Goal: Task Accomplishment & Management: Complete application form

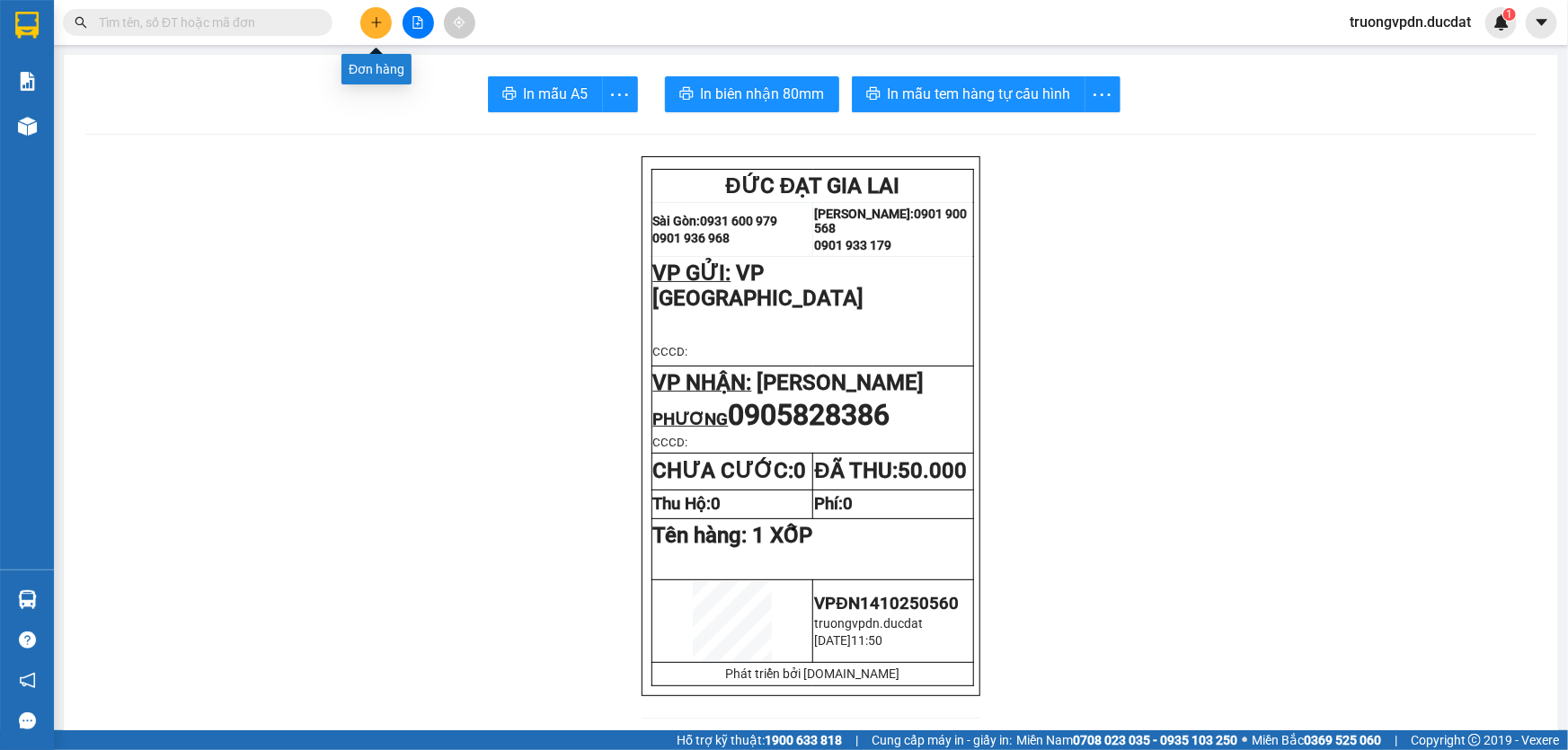
click at [374, 25] on icon "plus" at bounding box center [377, 23] width 13 height 13
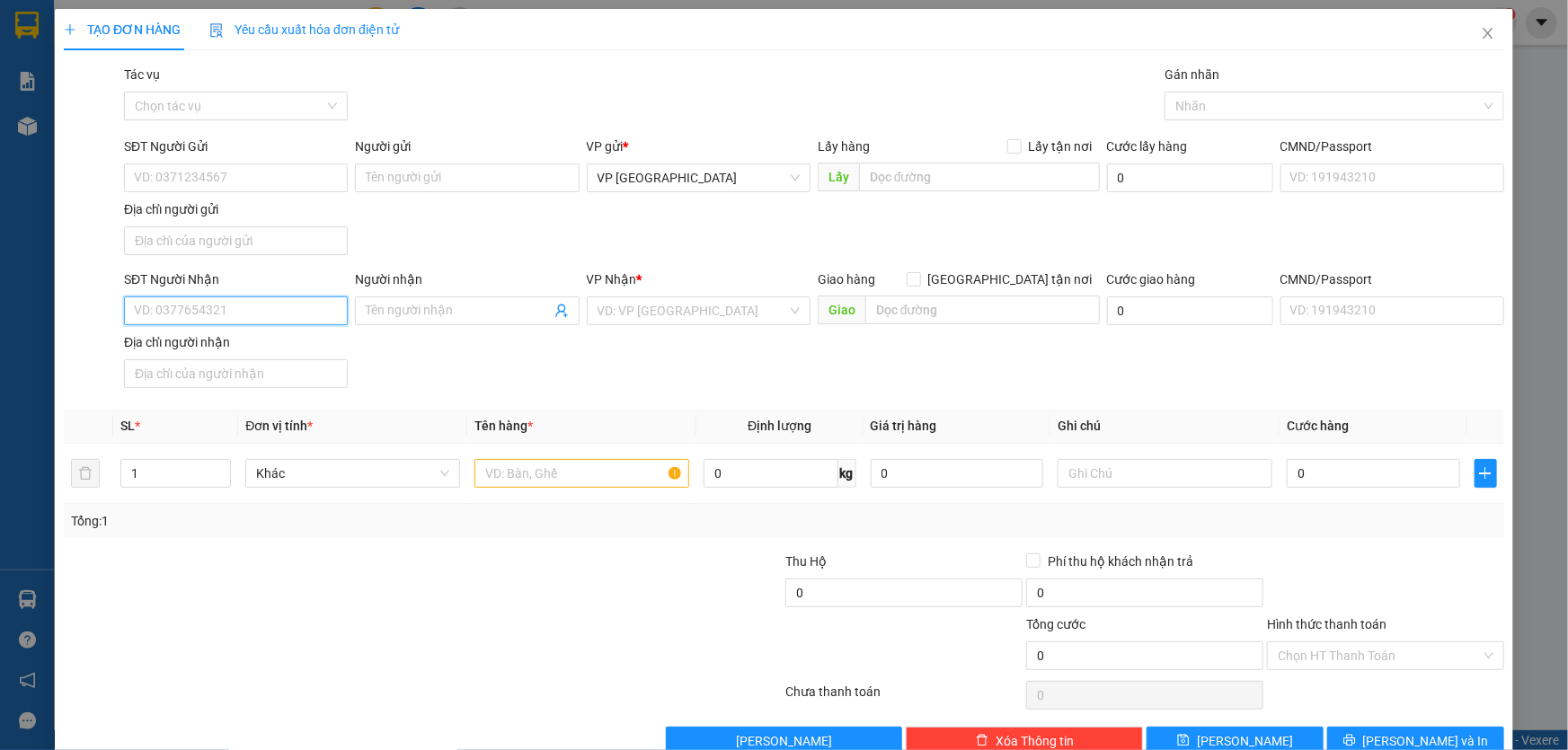
drag, startPoint x: 238, startPoint y: 313, endPoint x: 1309, endPoint y: 393, distance: 1074.0
click at [248, 312] on input "SĐT Người Nhận" at bounding box center [236, 310] width 224 height 28
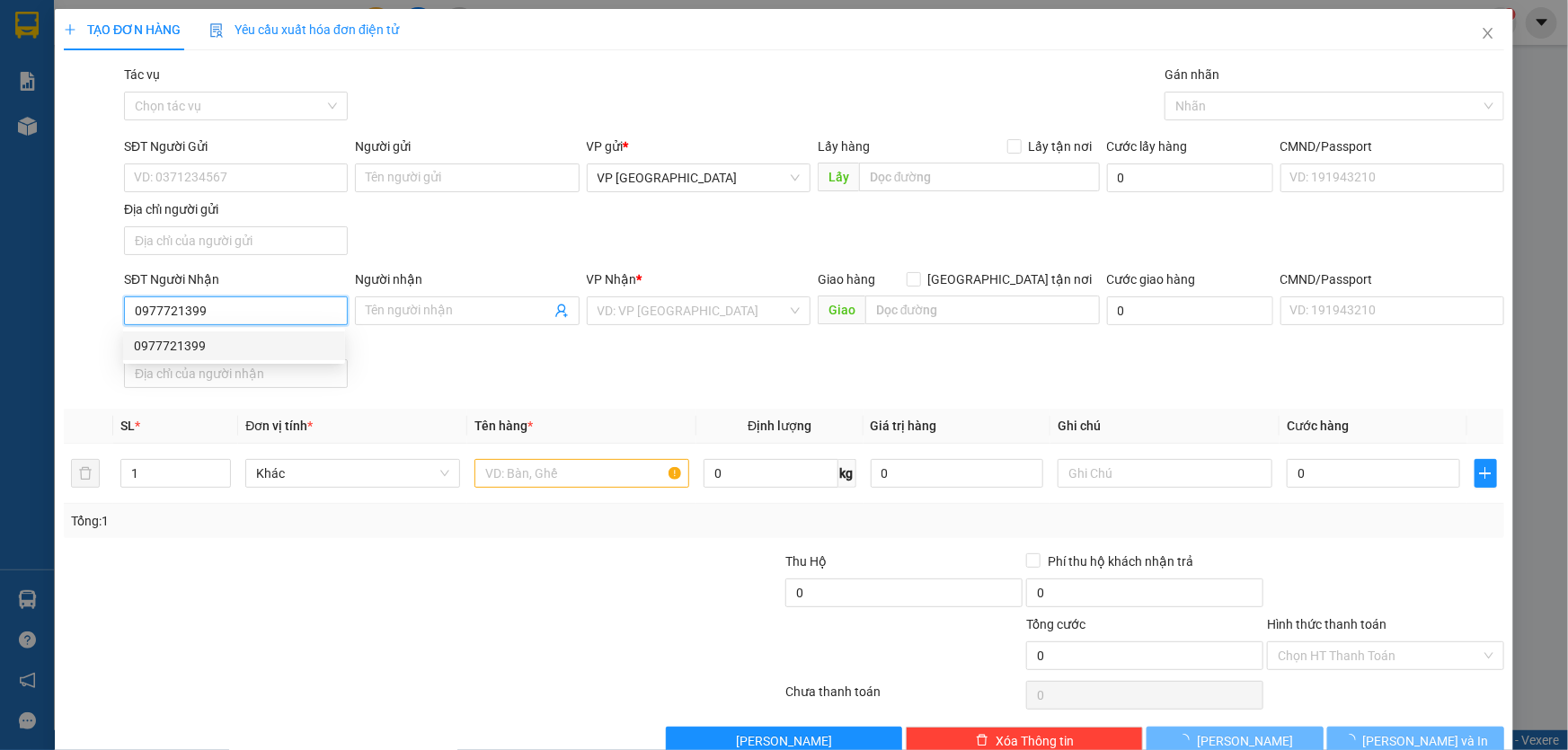
click at [224, 341] on div "0977721399" at bounding box center [233, 346] width 200 height 20
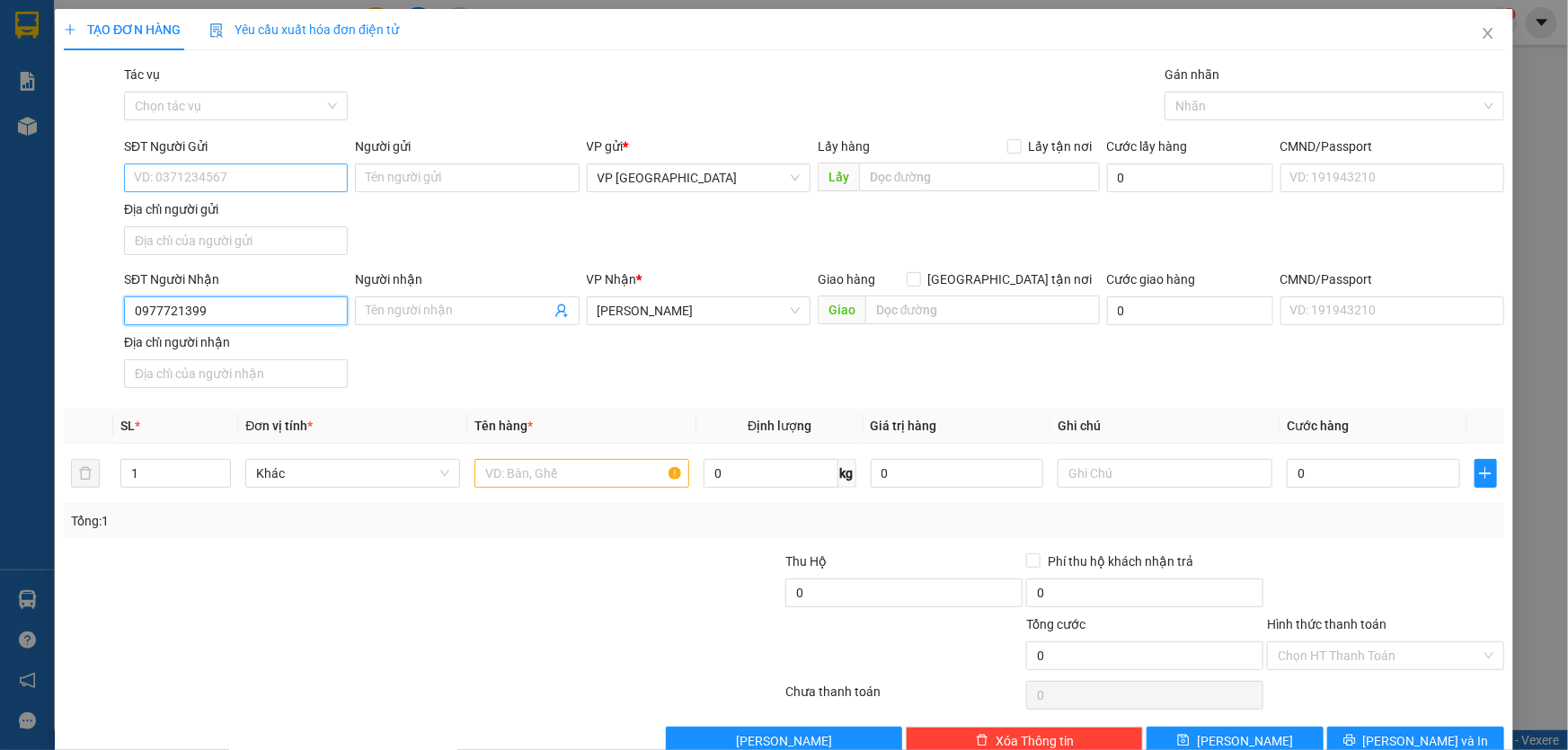
type input "0977721399"
click at [287, 186] on input "SĐT Người Gửi" at bounding box center [236, 177] width 224 height 28
type input "0975636367"
click at [498, 473] on input "text" at bounding box center [582, 473] width 215 height 28
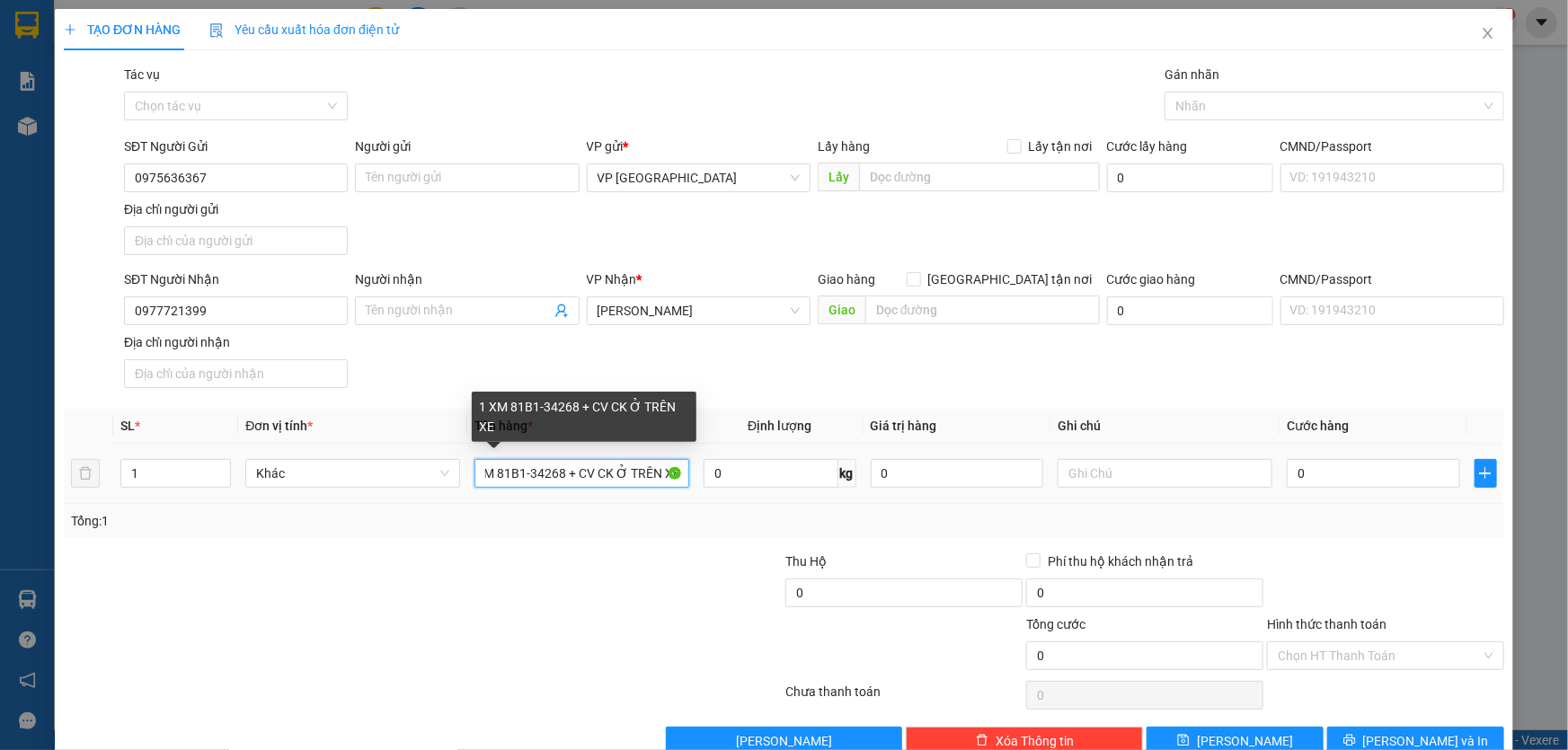
scroll to position [0, 24]
type input "1 XM 81B1-34268 + CV CK Ở TRÊN XE"
type input "8"
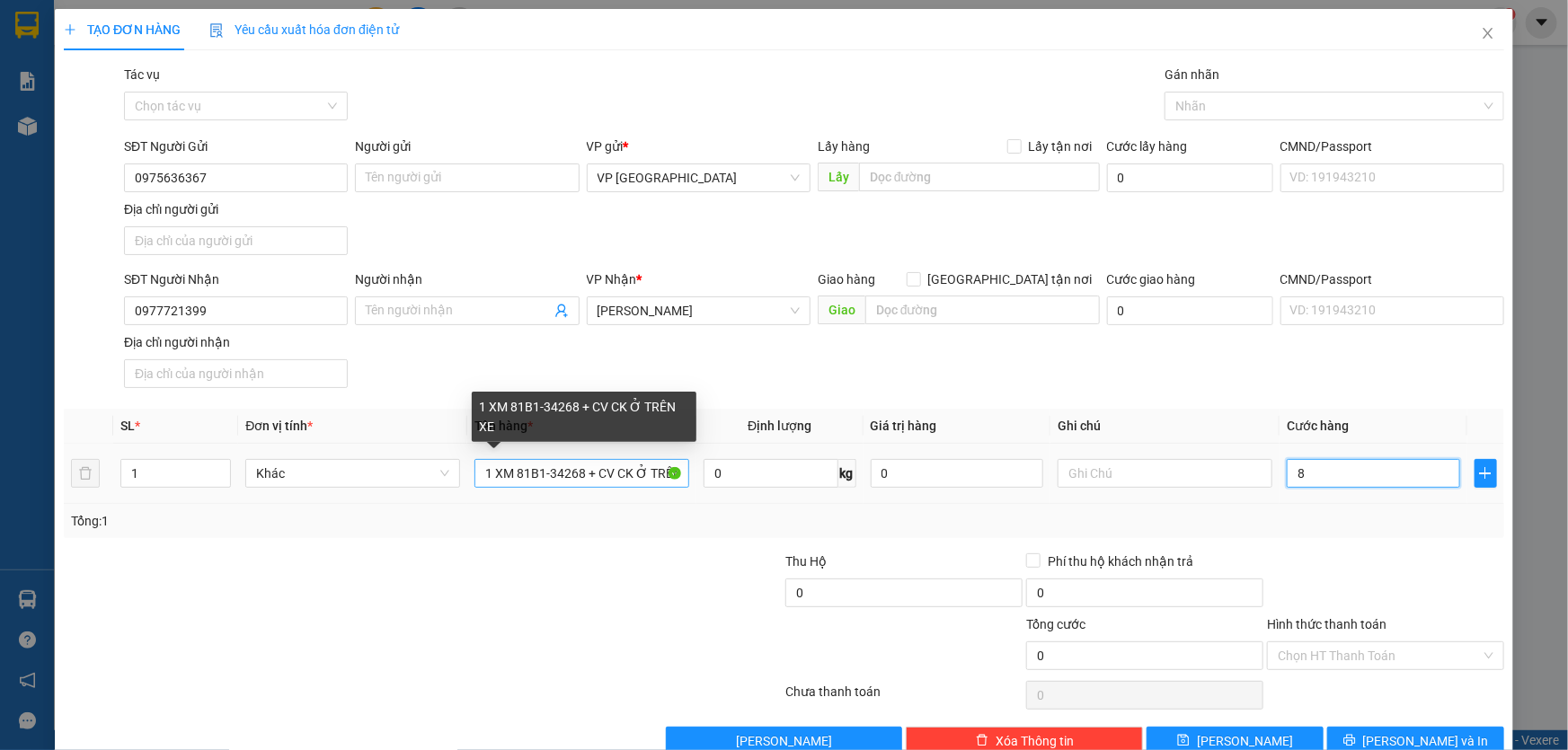
type input "8"
type input "80"
type input "800"
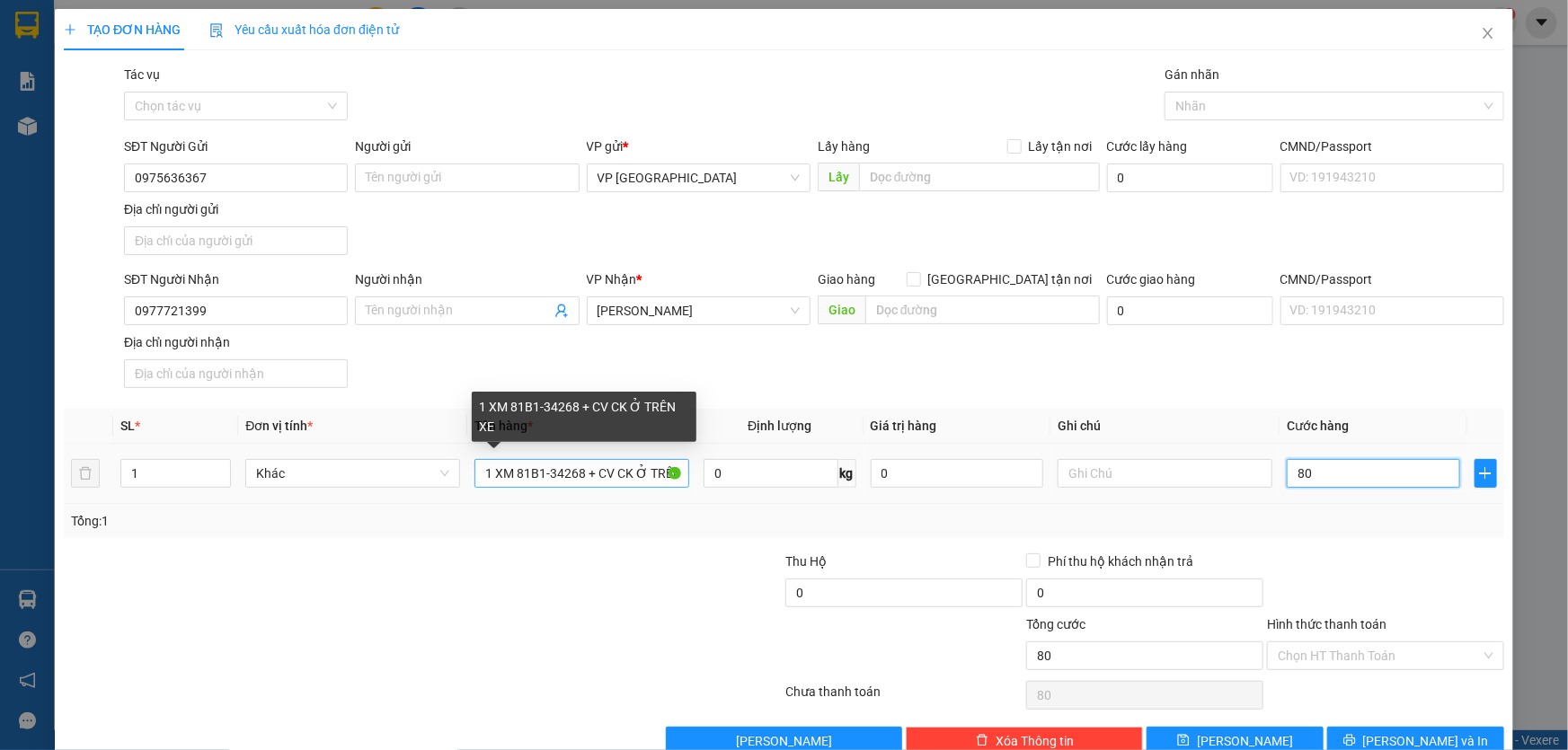
type input "800"
type input "8.000"
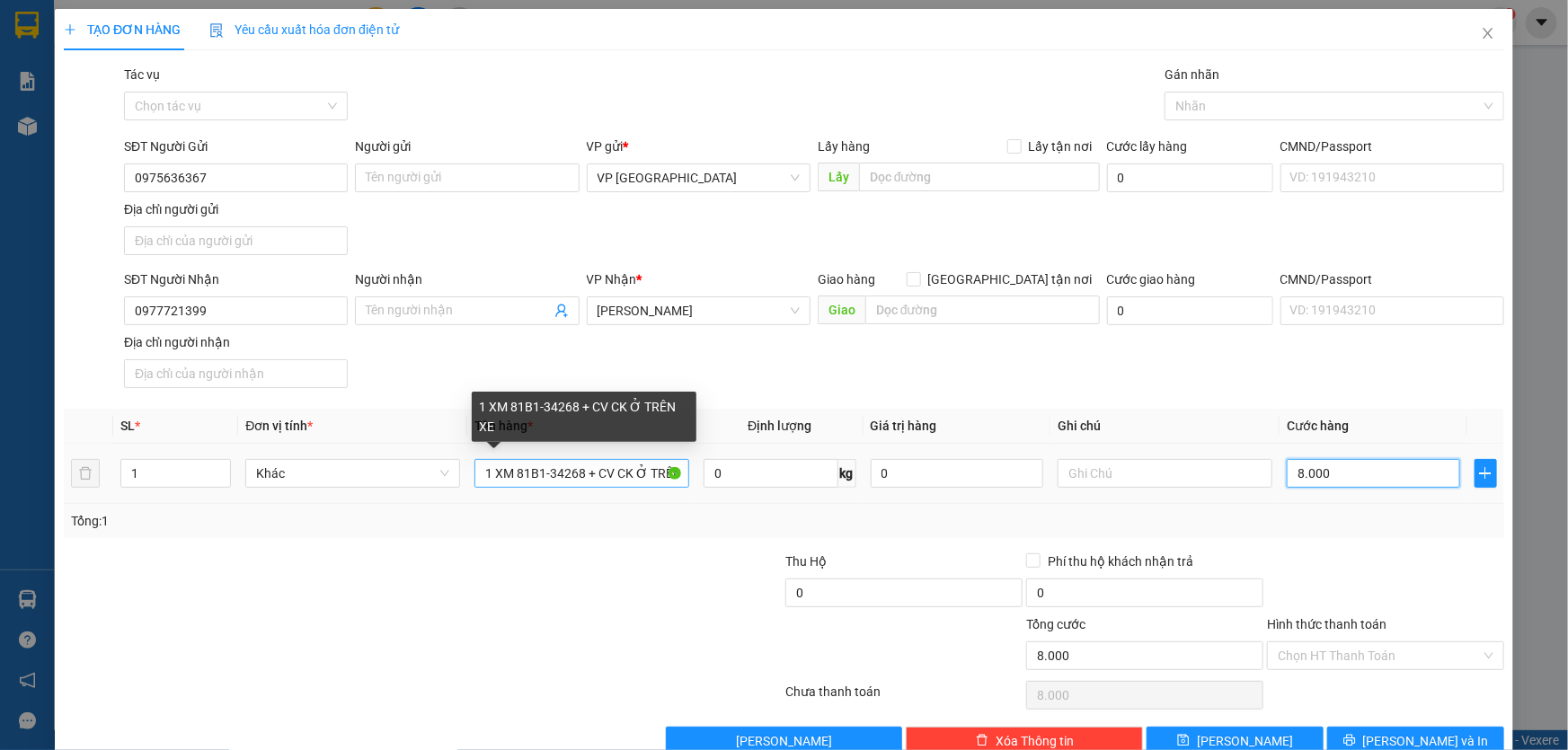
type input "80.000"
type input "800.000"
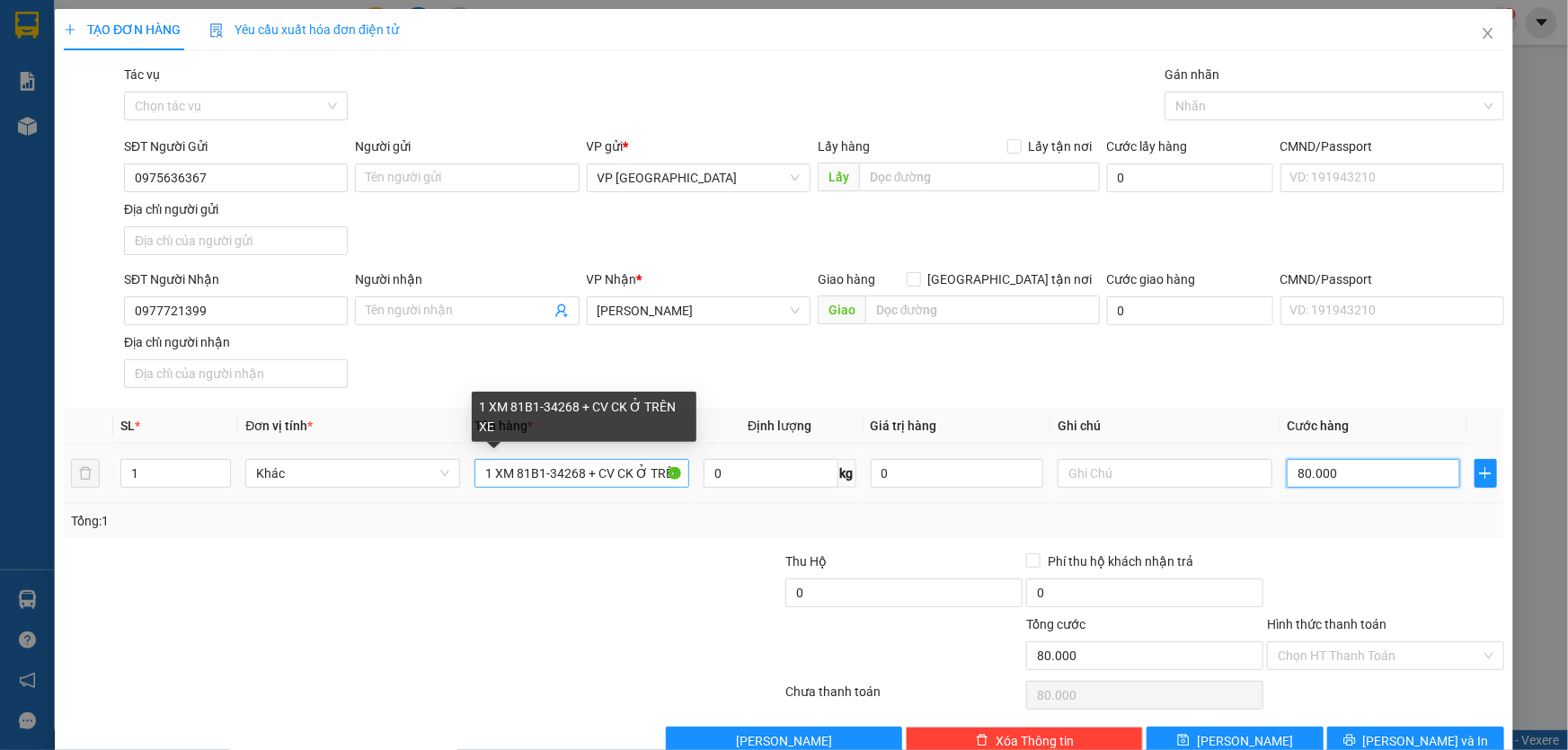
type input "800.000"
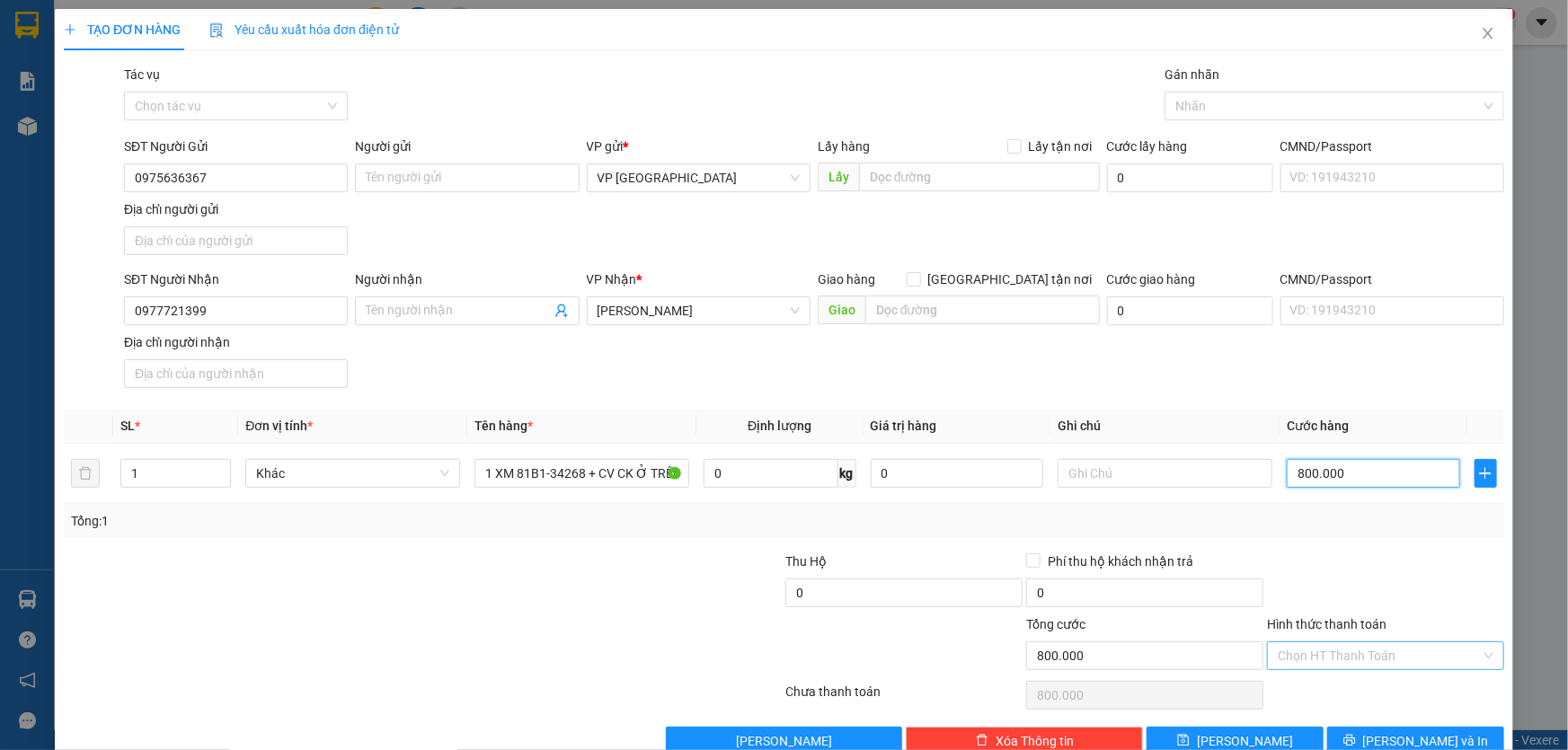
type input "800.000"
click at [1393, 656] on input "Hình thức thanh toán" at bounding box center [1380, 655] width 203 height 27
click at [1331, 502] on div "Tại văn phòng" at bounding box center [1375, 504] width 214 height 20
type input "0"
click at [1386, 736] on button "[PERSON_NAME] và In" at bounding box center [1416, 741] width 177 height 28
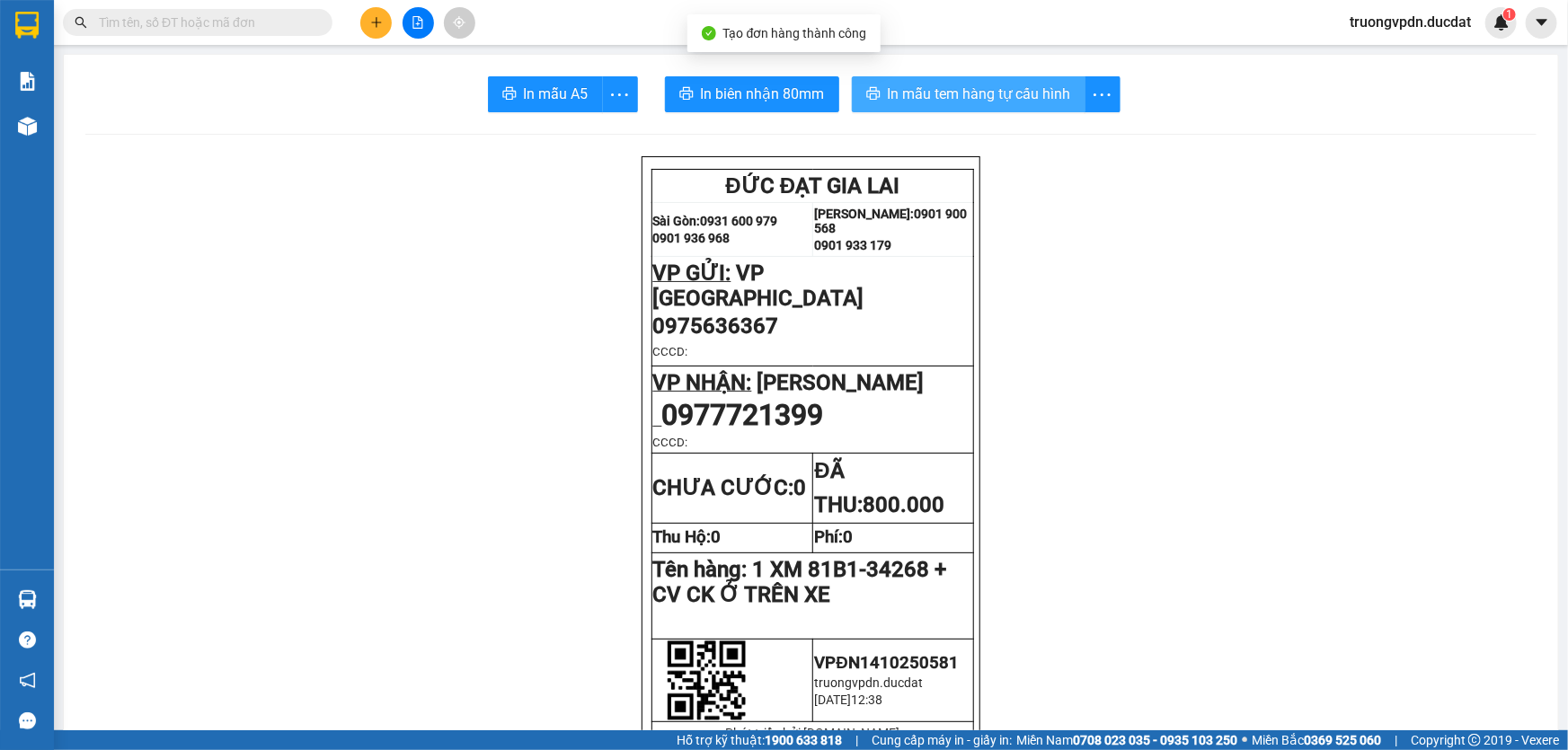
click at [1052, 90] on span "In mẫu tem hàng tự cấu hình" at bounding box center [980, 93] width 183 height 23
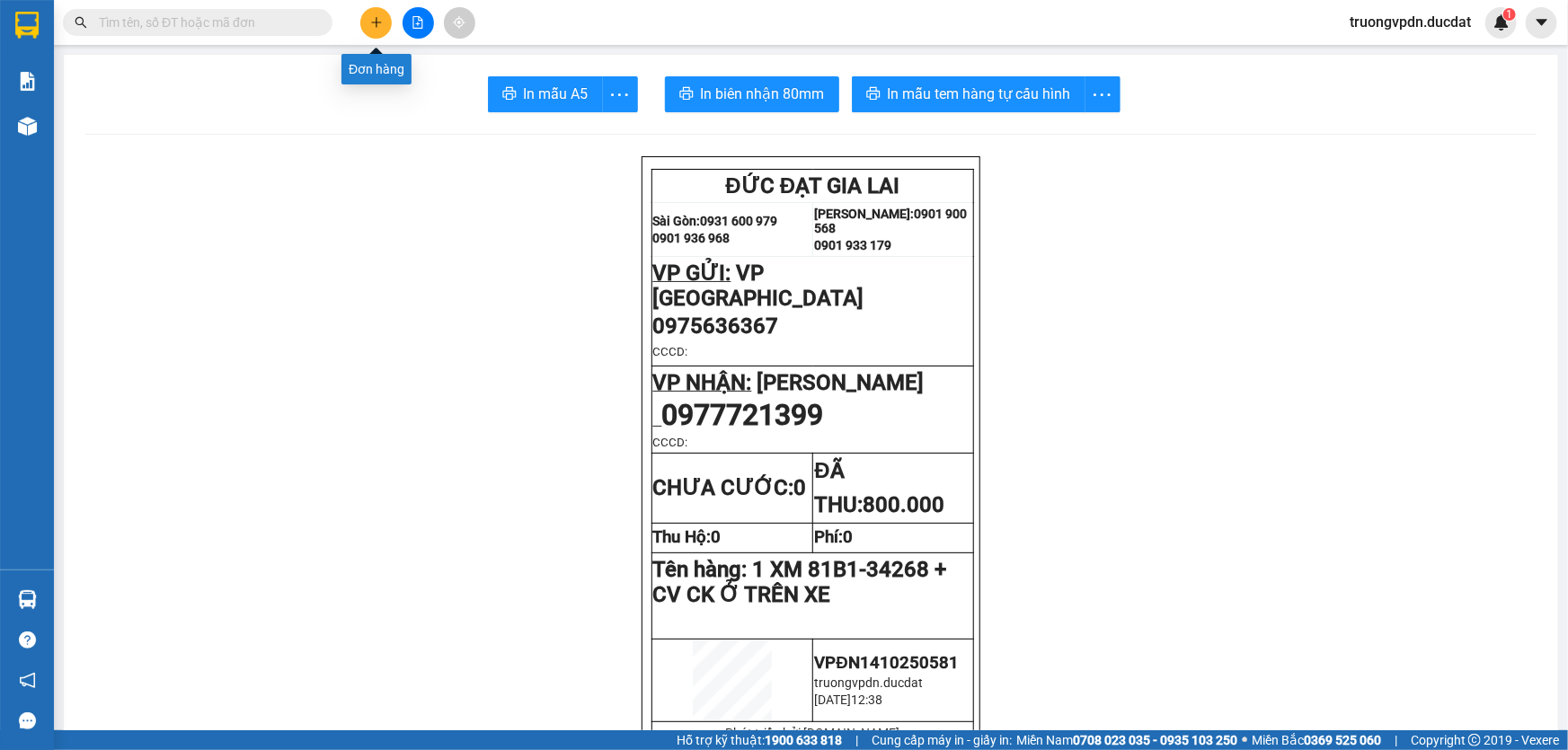
click at [380, 20] on icon "plus" at bounding box center [377, 23] width 13 height 13
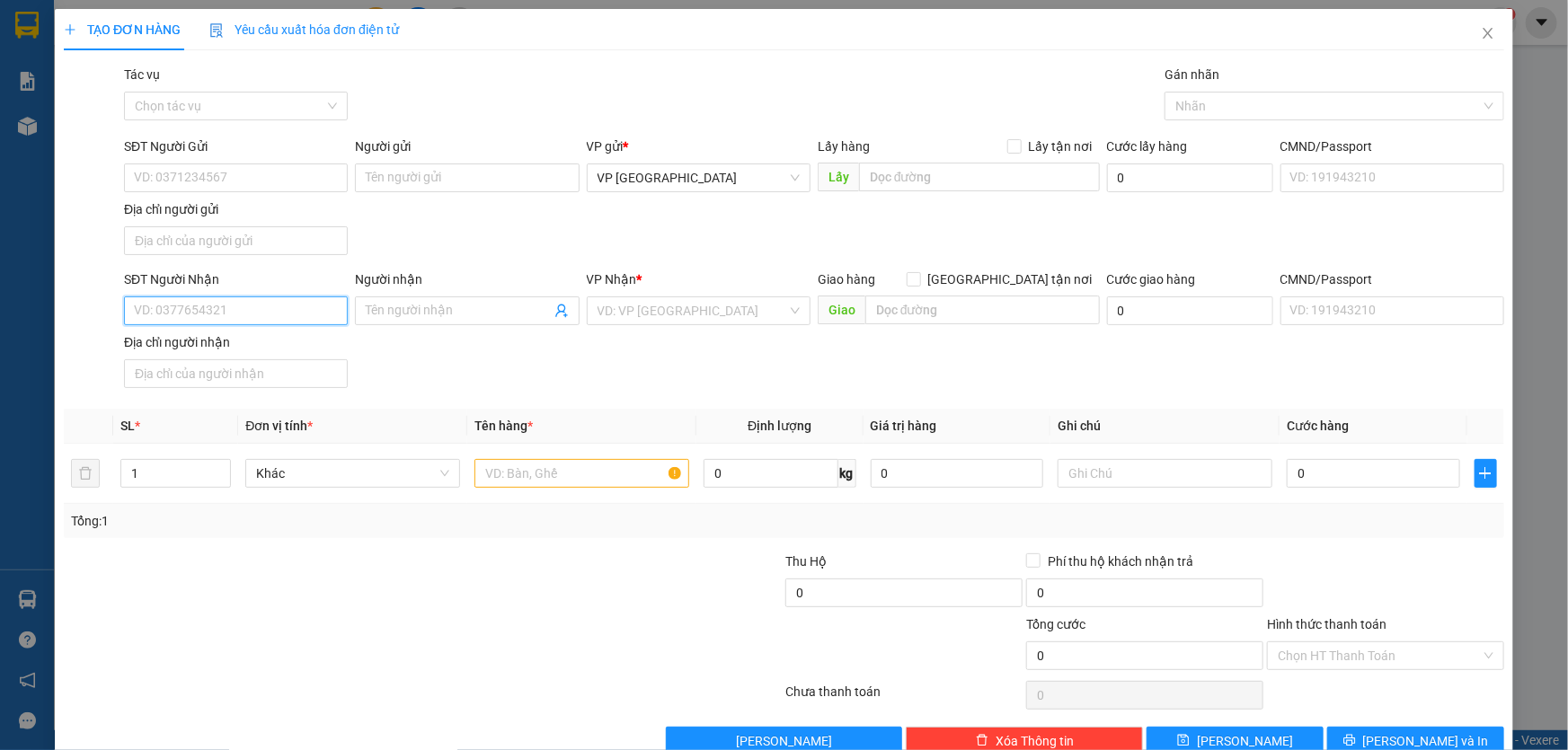
drag, startPoint x: 202, startPoint y: 314, endPoint x: 703, endPoint y: 287, distance: 501.7
click at [223, 308] on input "SĐT Người Nhận" at bounding box center [236, 310] width 224 height 28
type input "0972191228"
click at [230, 329] on div "0972191228 0972191228" at bounding box center [234, 346] width 222 height 36
click at [206, 317] on input "0972191228" at bounding box center [236, 310] width 224 height 28
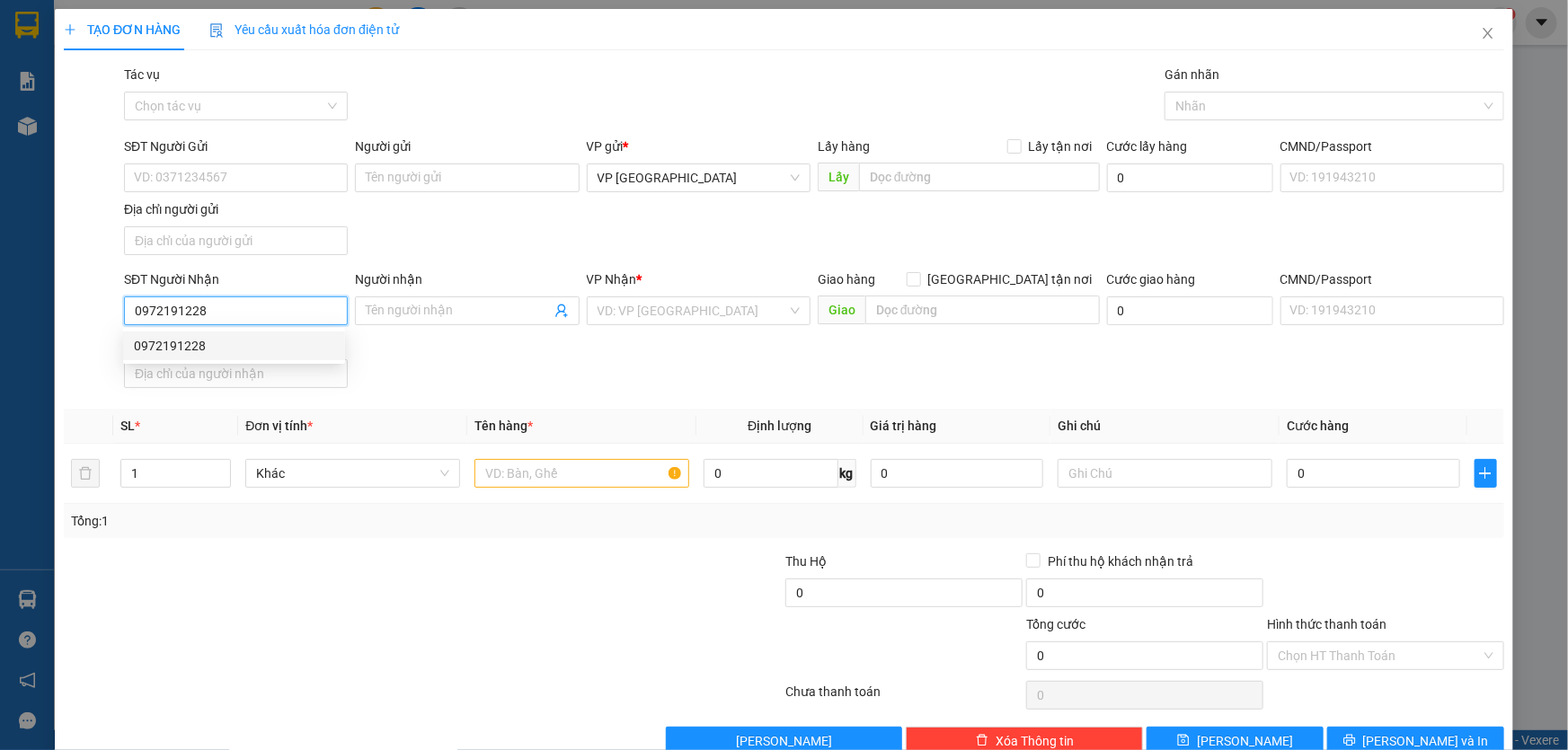
click at [200, 355] on div "0972191228" at bounding box center [233, 346] width 200 height 20
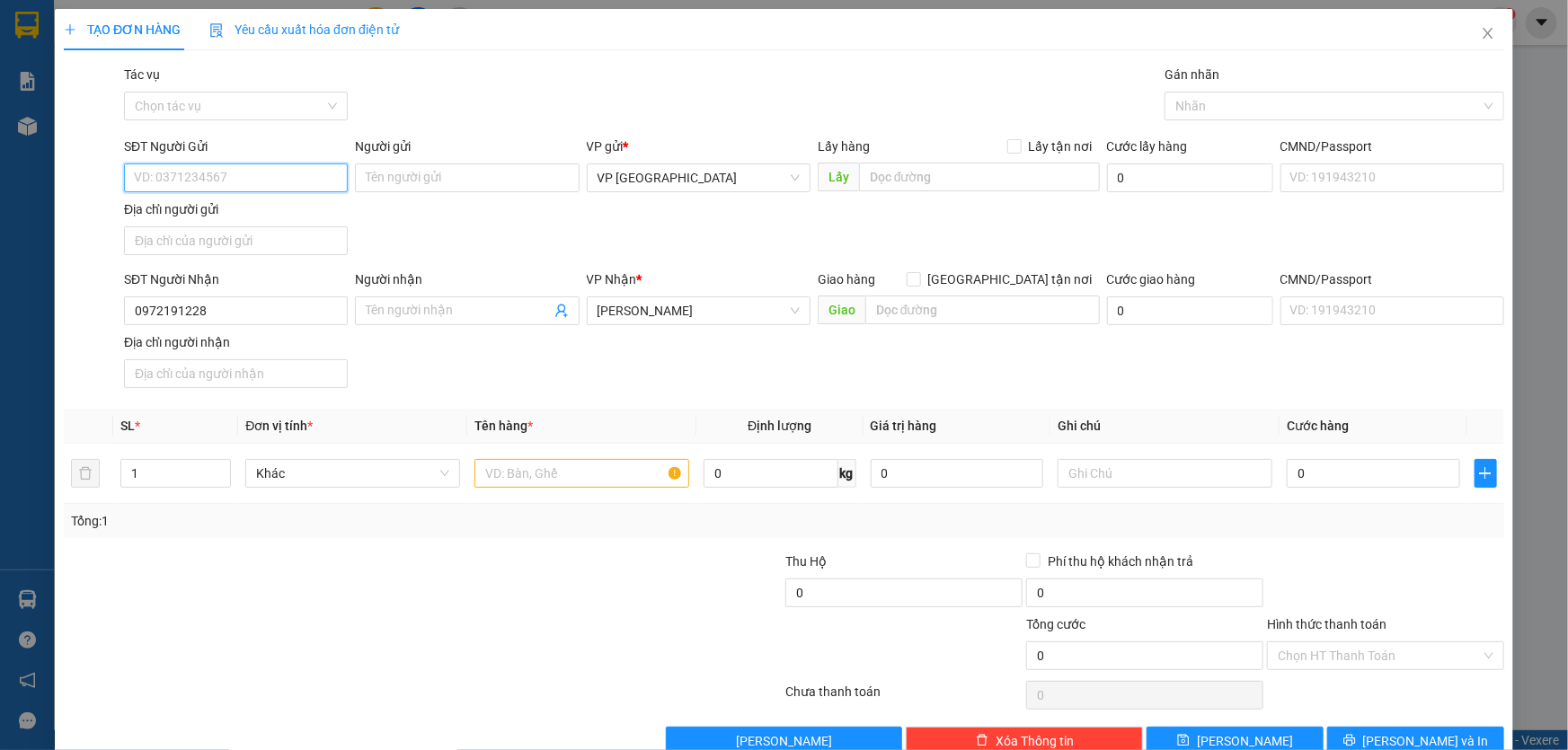
click at [270, 179] on input "SĐT Người Gửi" at bounding box center [236, 177] width 224 height 28
type input "0967269031"
click at [620, 476] on input "text" at bounding box center [582, 473] width 215 height 28
type input "1 XM 81B1-33846 + CV CK"
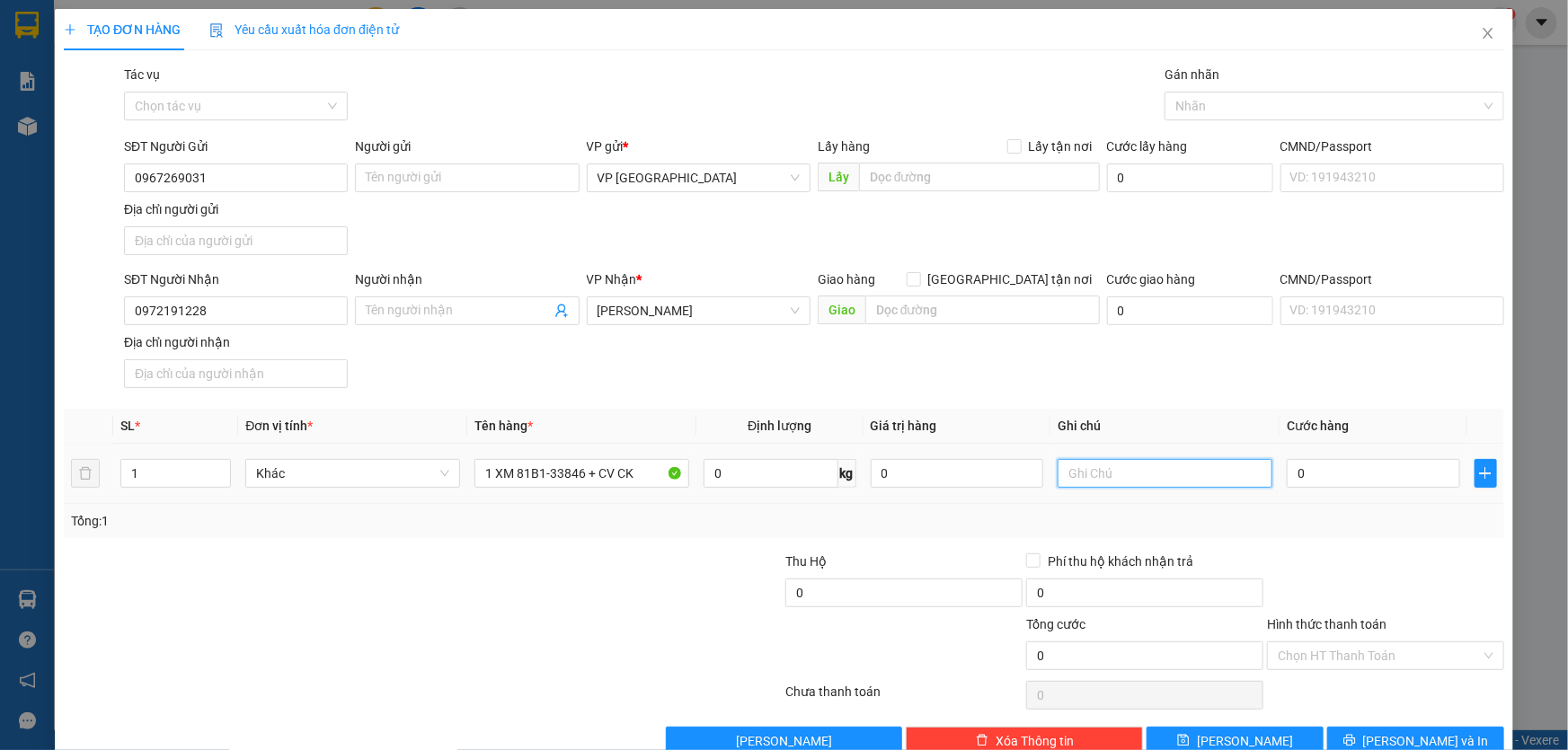
click at [1132, 475] on input "text" at bounding box center [1165, 473] width 215 height 28
type input "CC"
type input "4"
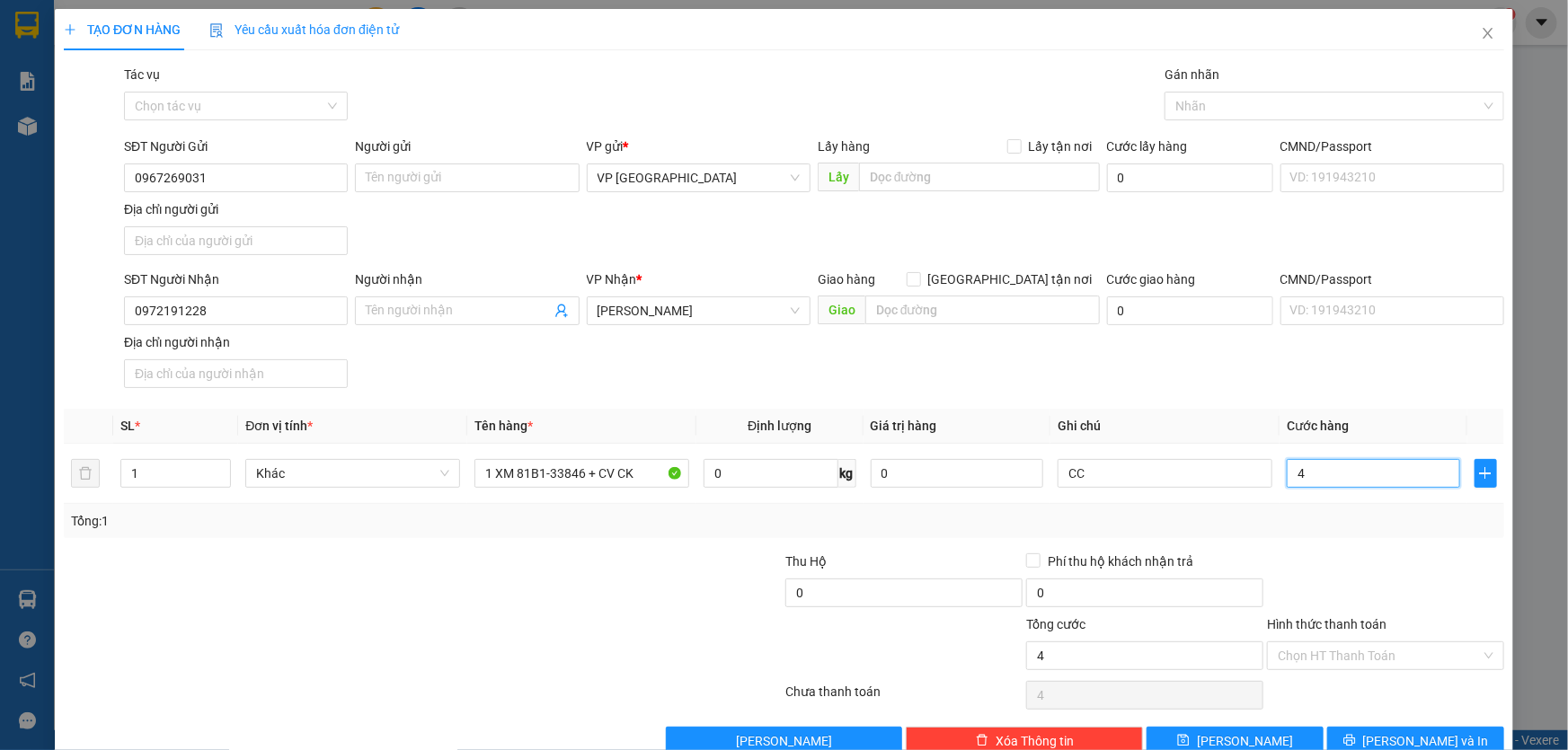
type input "40"
type input "400"
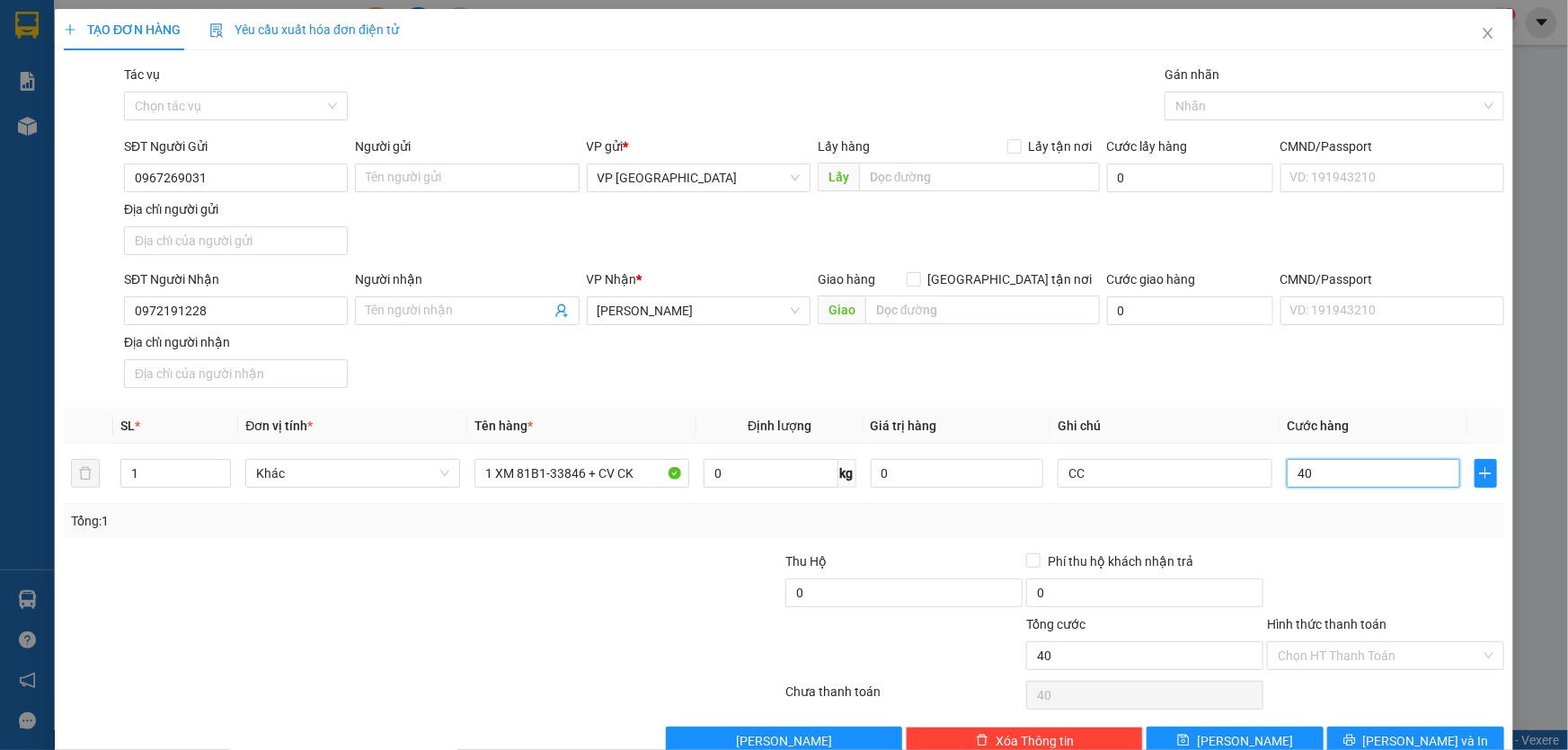
type input "400"
type input "4.000"
type input "40.000"
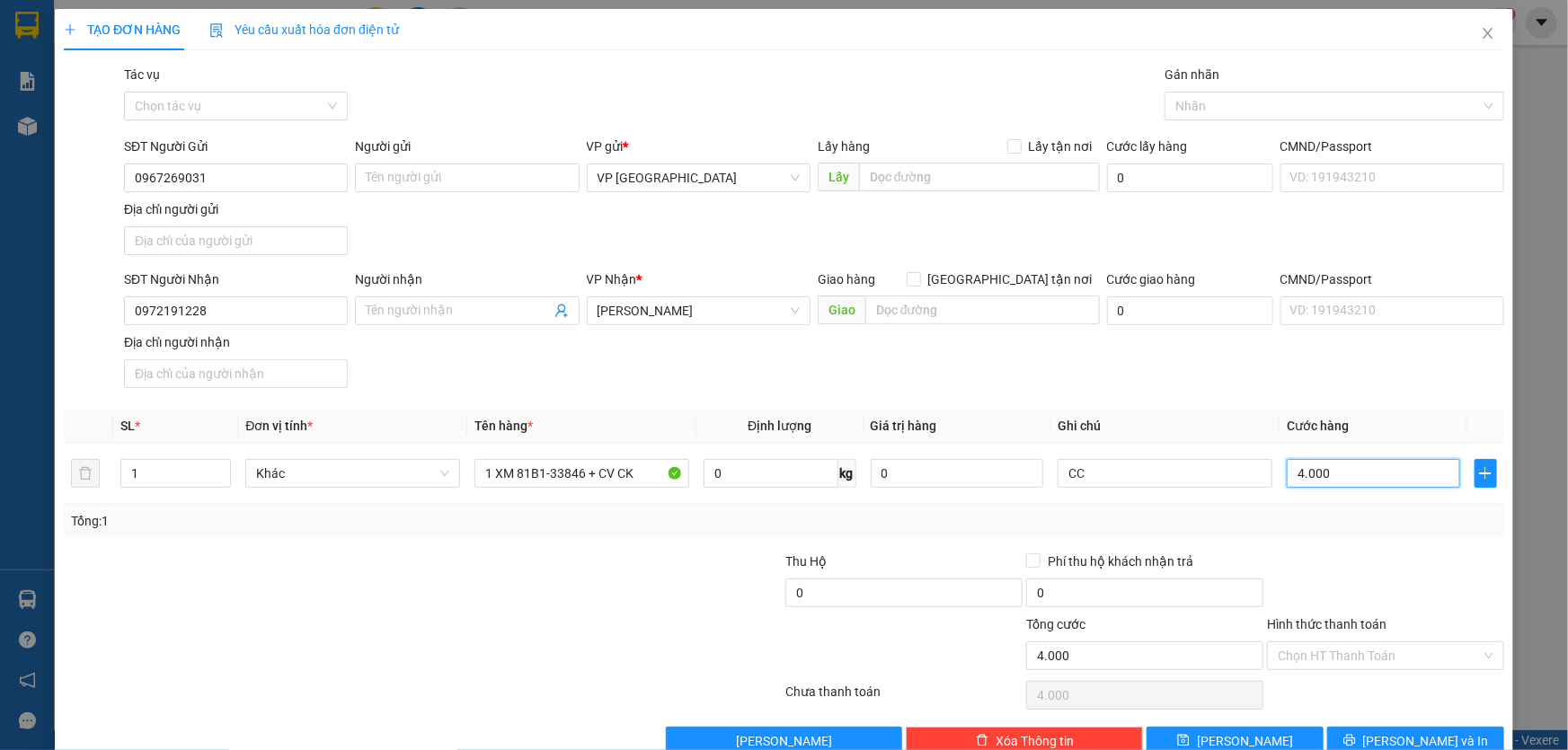
type input "40.000"
type input "400.000"
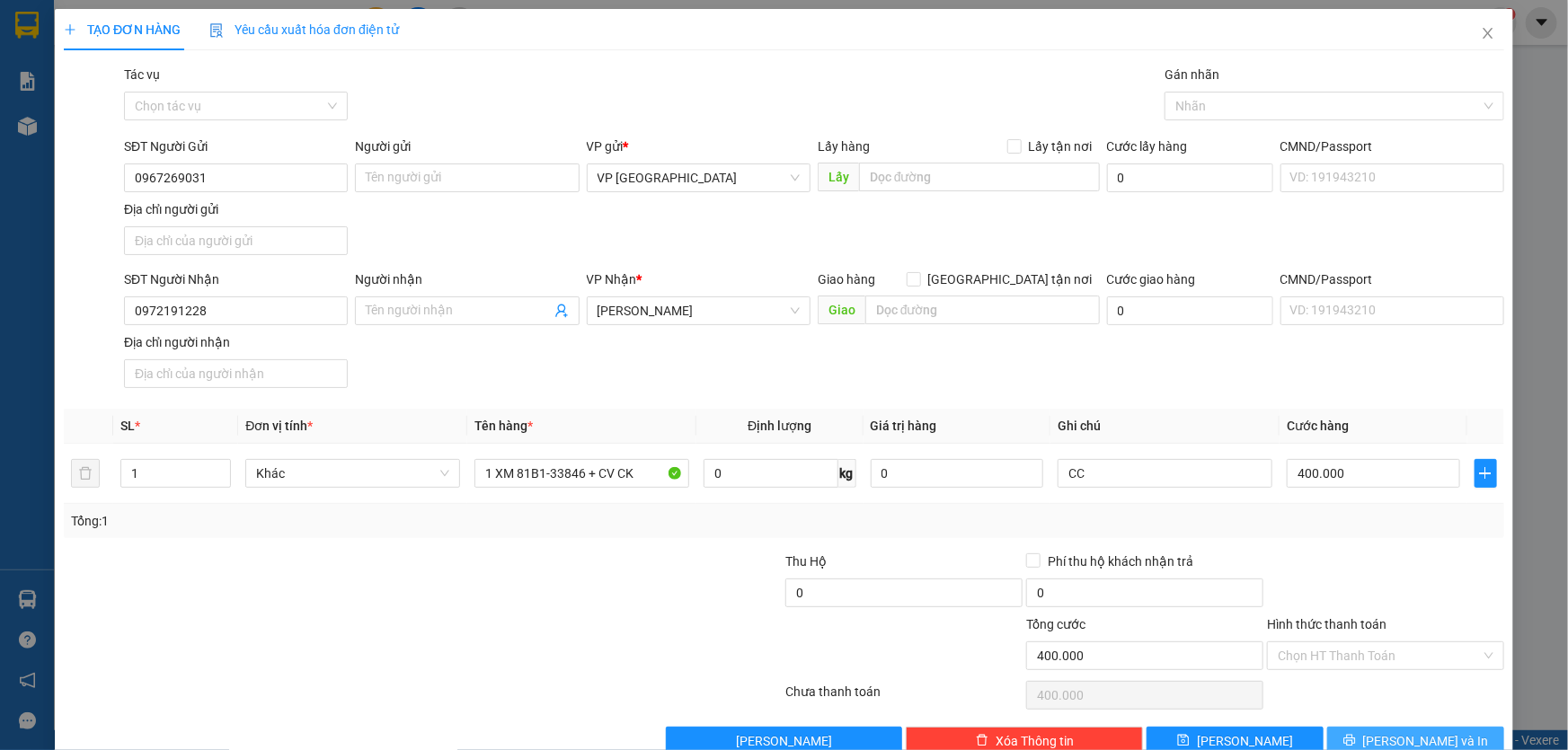
click at [1394, 732] on span "[PERSON_NAME] và In" at bounding box center [1426, 742] width 126 height 20
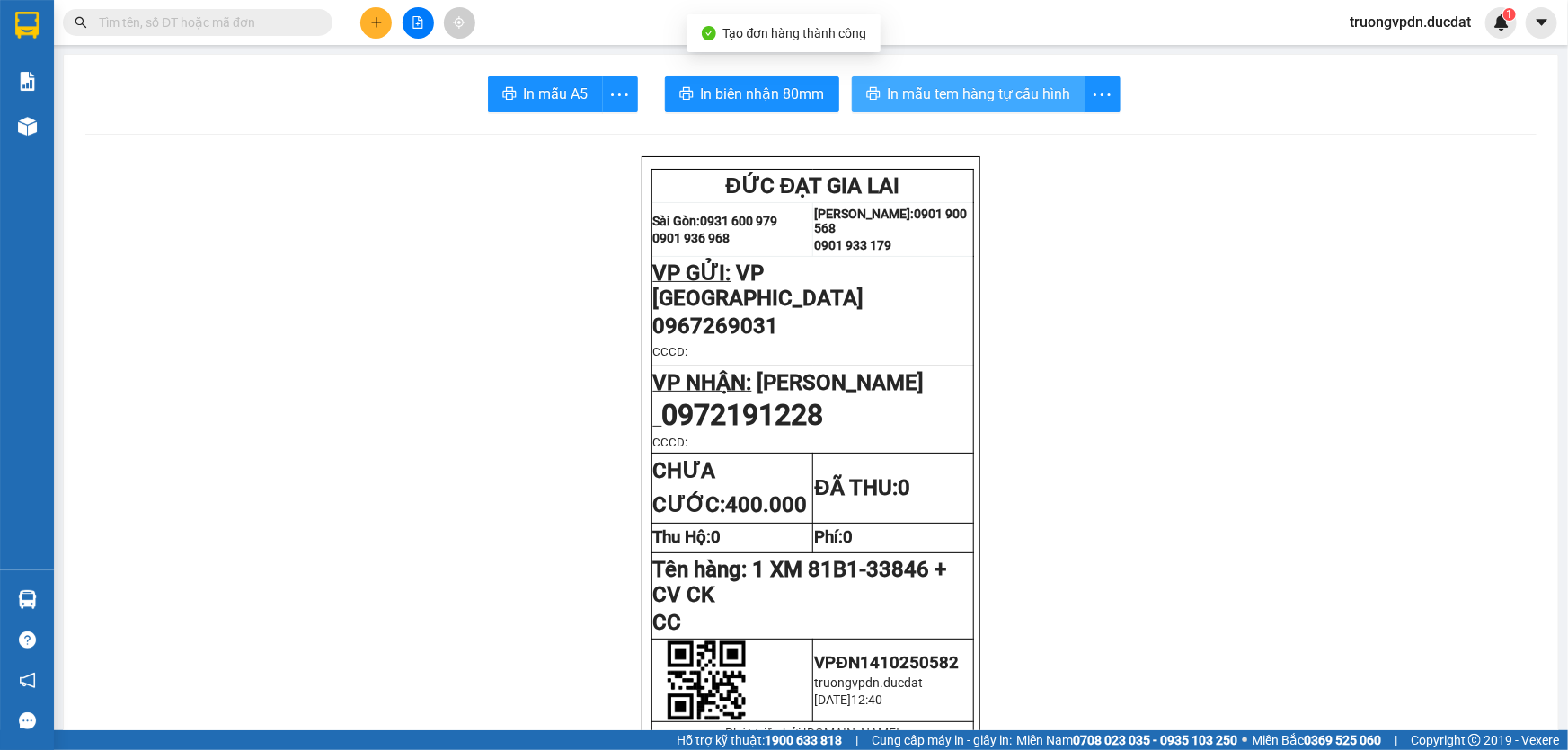
click at [991, 96] on span "In mẫu tem hàng tự cấu hình" at bounding box center [980, 93] width 183 height 23
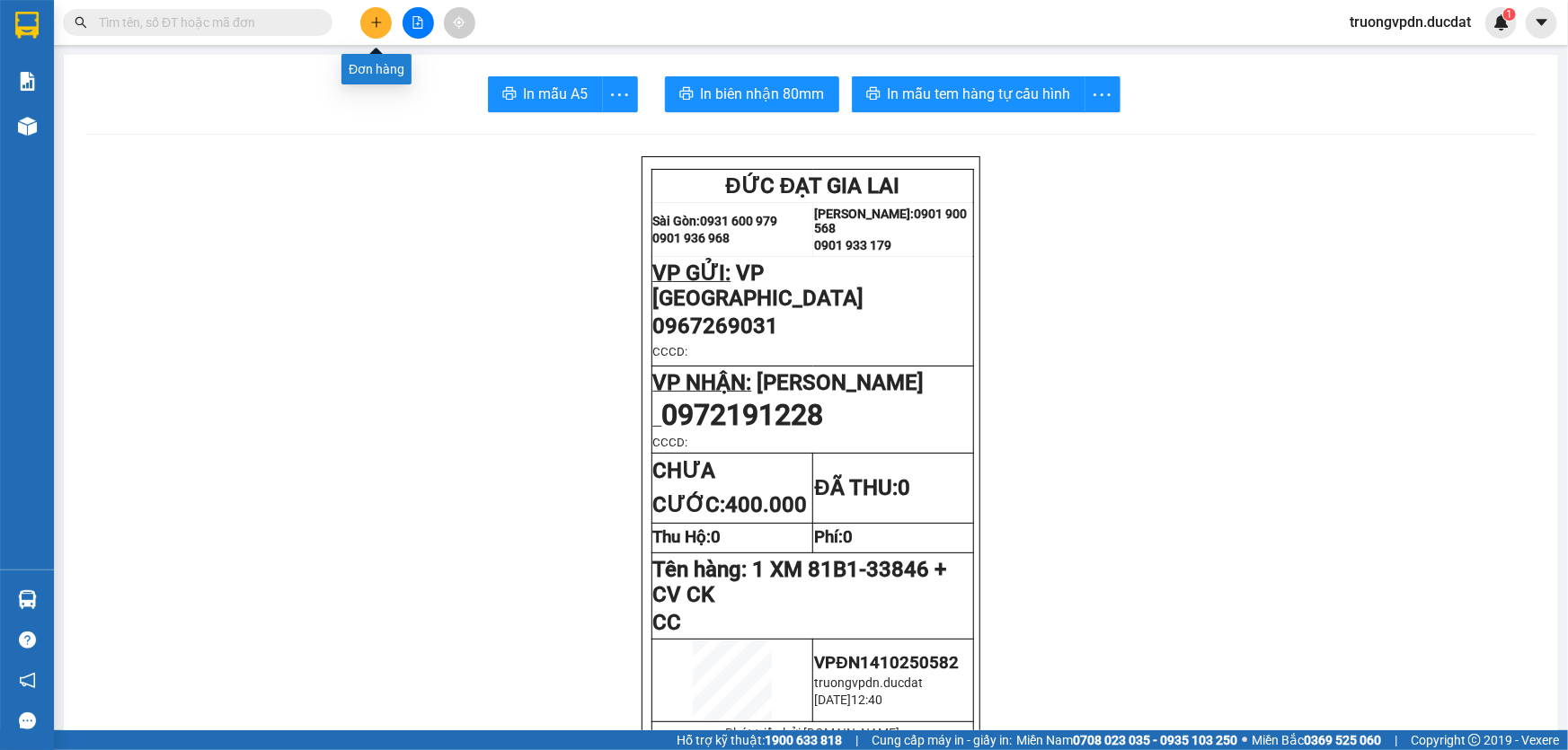
click at [375, 20] on icon "plus" at bounding box center [377, 23] width 13 height 13
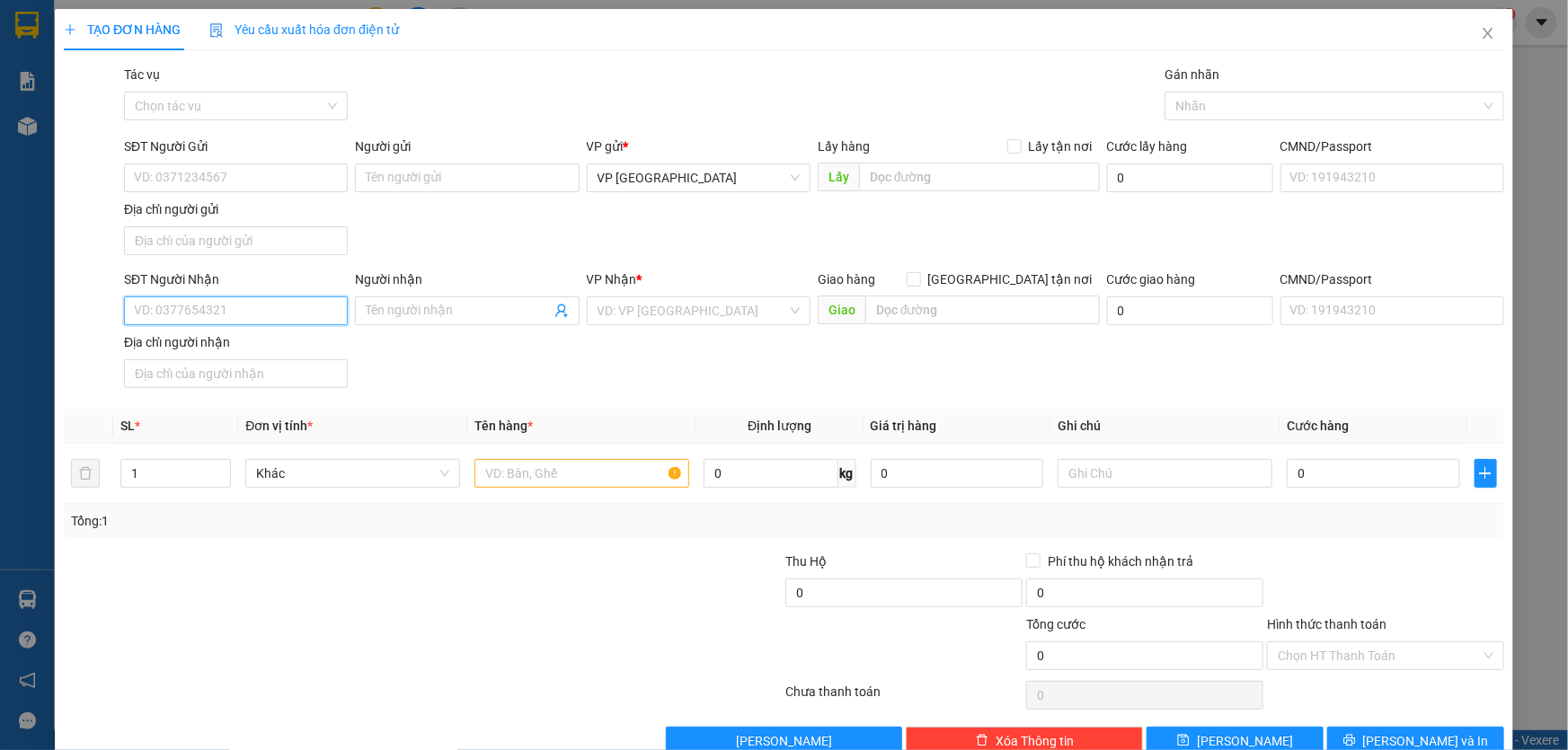
click at [252, 304] on input "SĐT Người Nhận" at bounding box center [236, 310] width 224 height 28
click at [274, 356] on div "0398077026" at bounding box center [234, 346] width 222 height 28
type input "0398077026"
click at [529, 462] on input "text" at bounding box center [582, 473] width 215 height 28
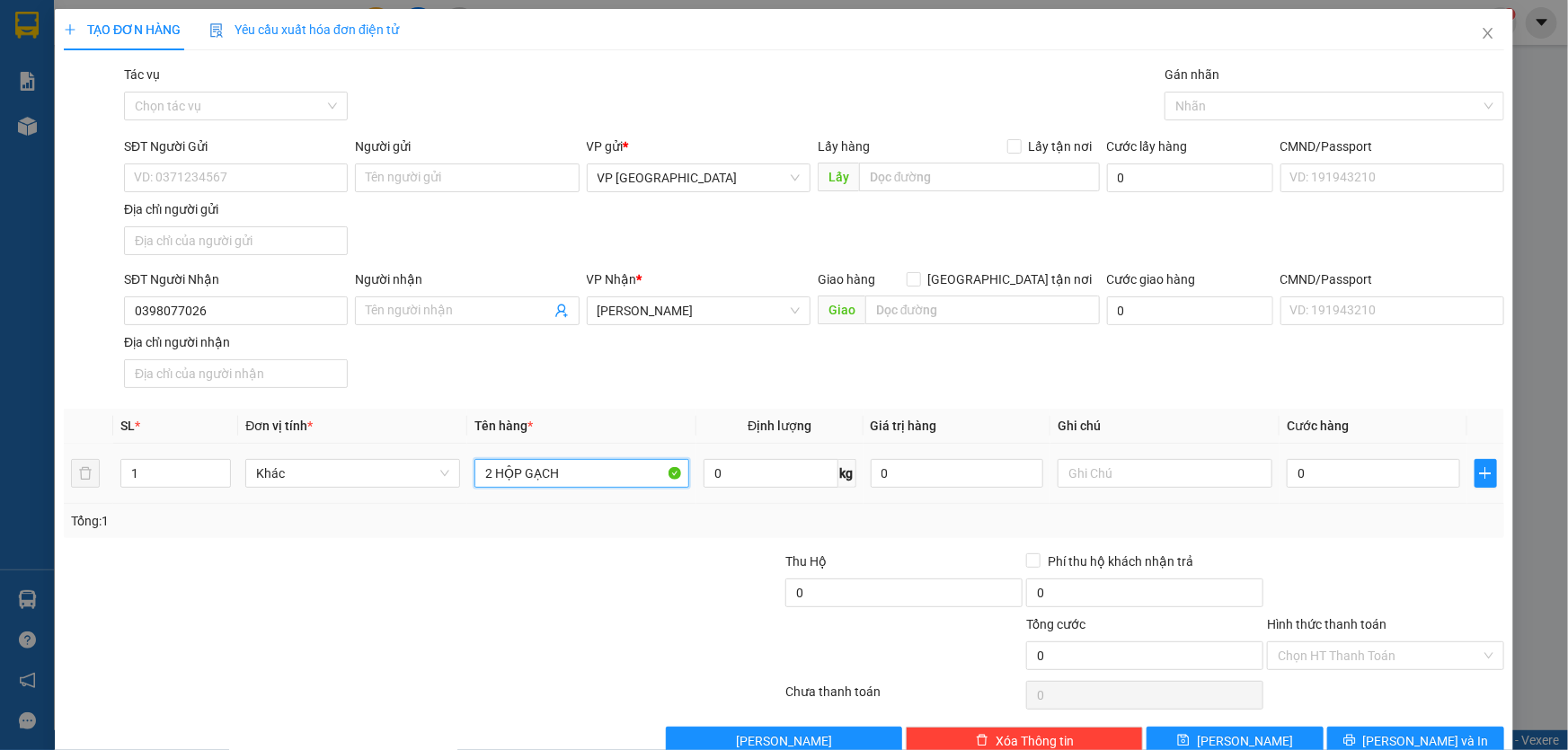
type input "2 HỘP GẠCH"
type input "CC KO BAO BỂ"
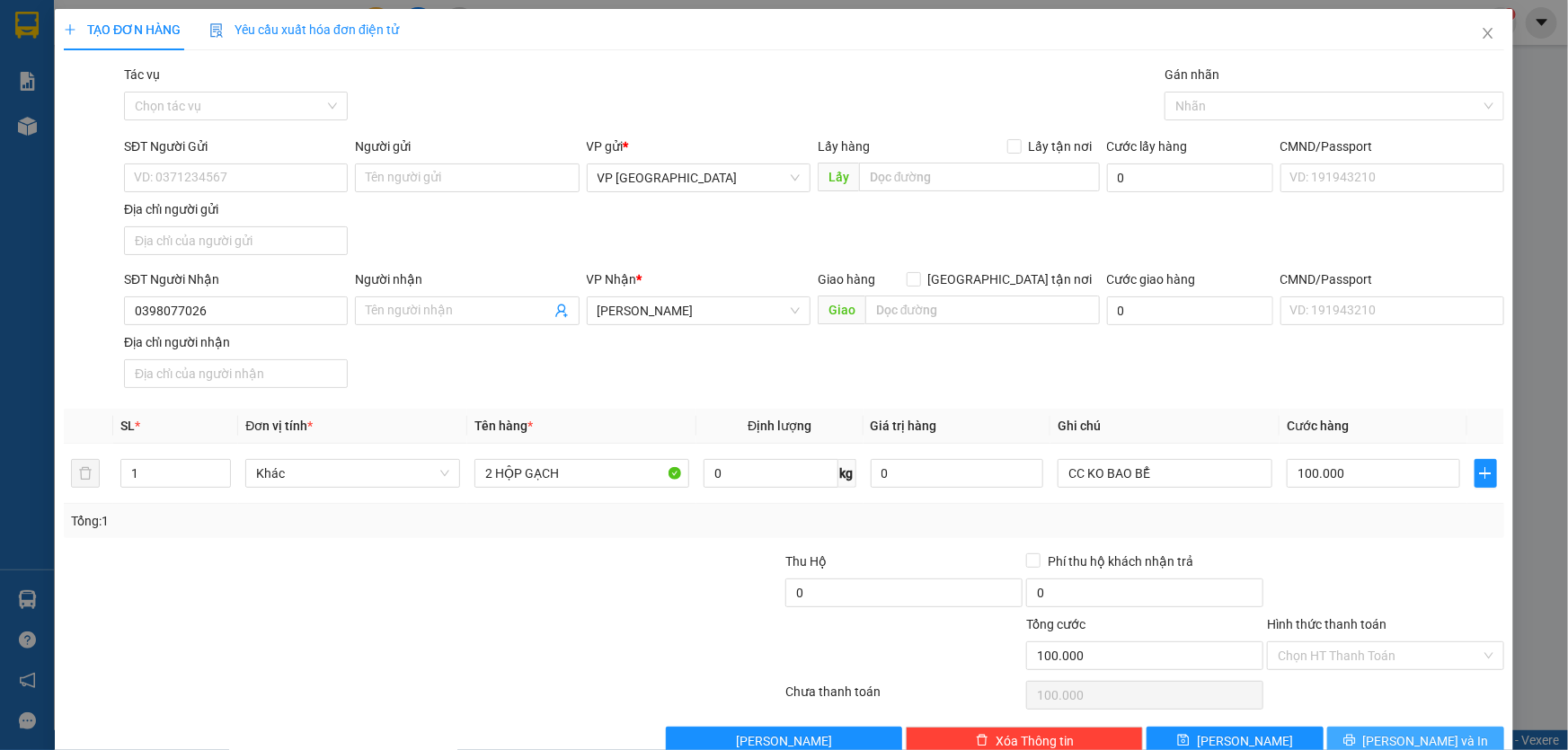
click at [1466, 734] on button "[PERSON_NAME] và In" at bounding box center [1416, 741] width 177 height 28
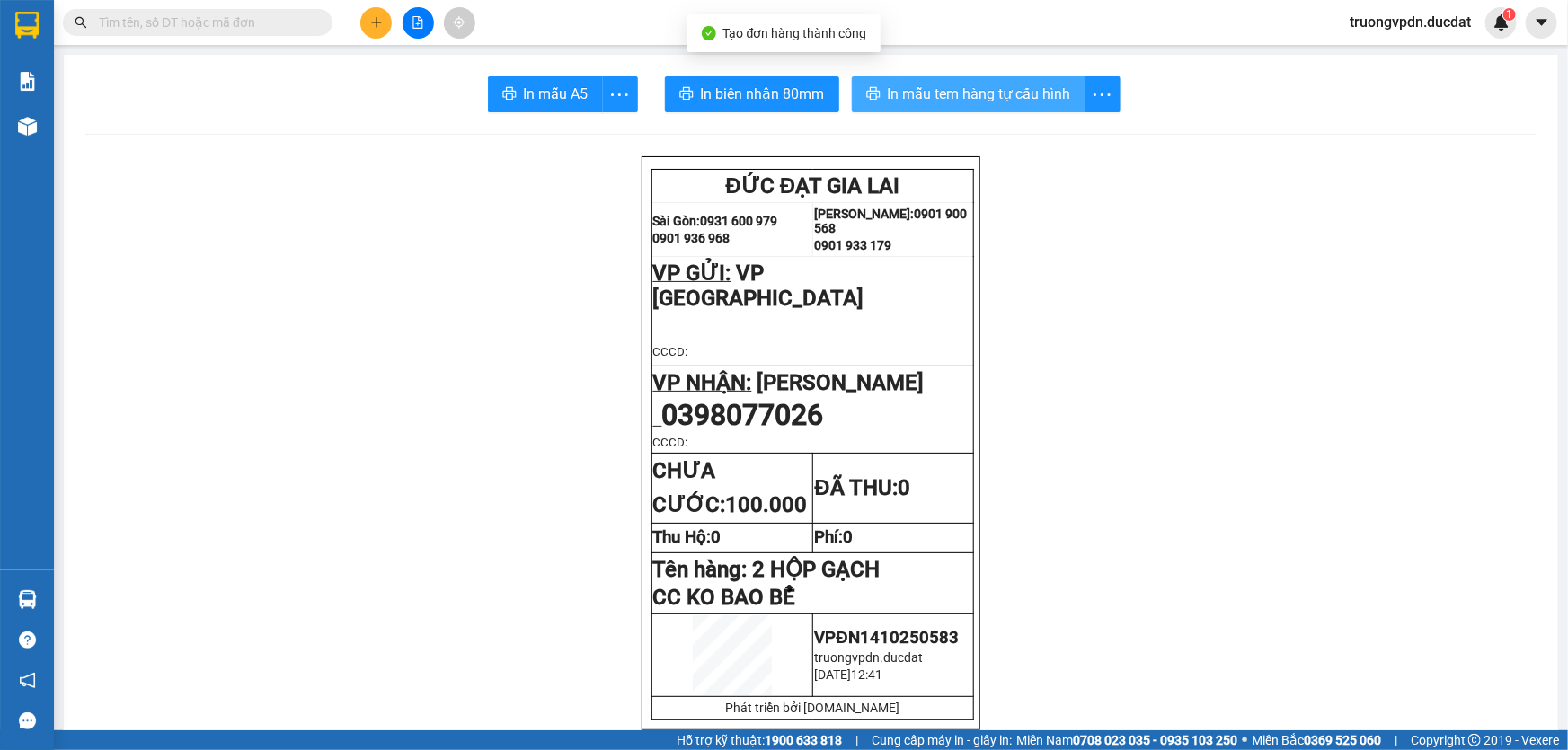
click at [1035, 99] on span "In mẫu tem hàng tự cấu hình" at bounding box center [980, 93] width 183 height 23
click at [376, 26] on icon "plus" at bounding box center [376, 22] width 1 height 10
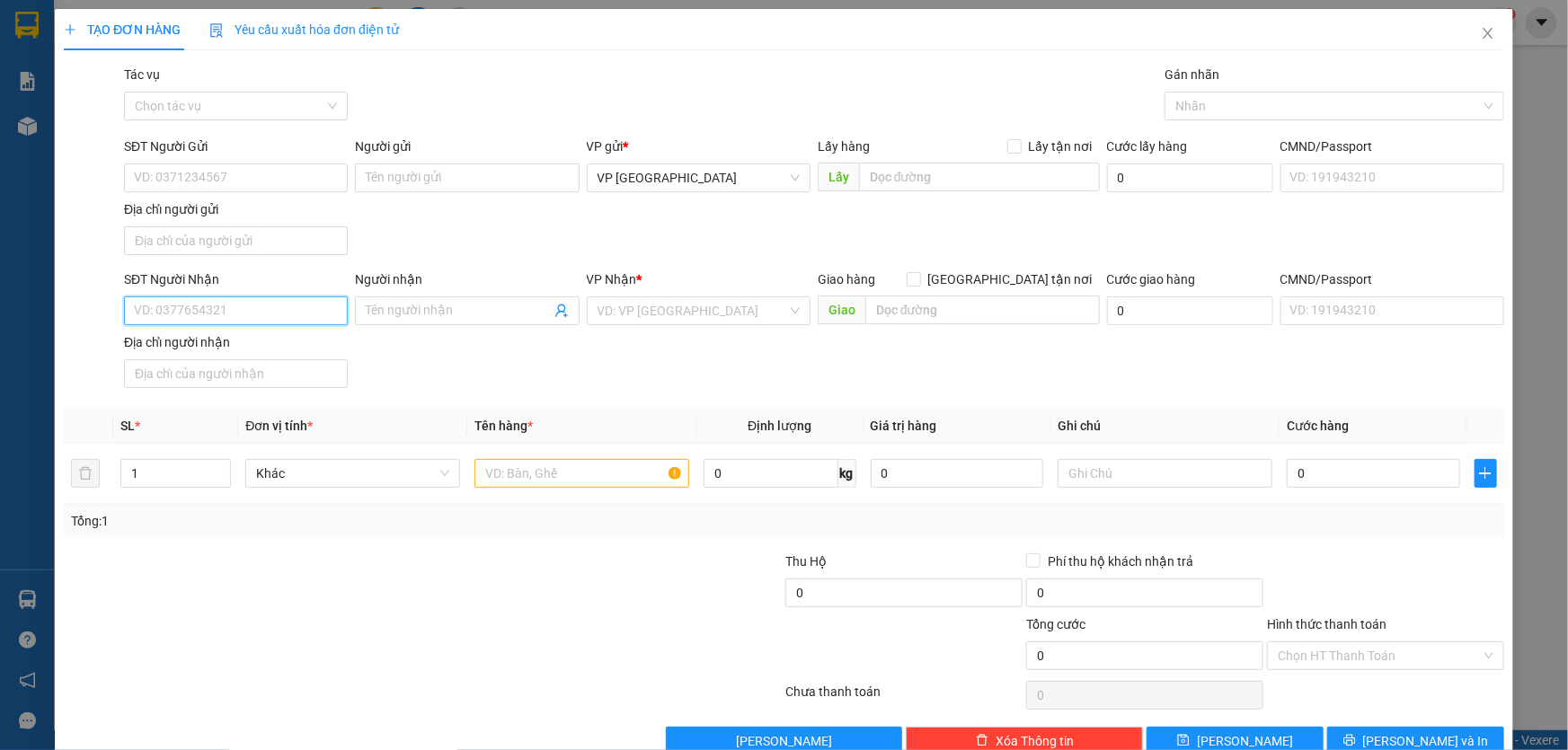
click at [274, 308] on input "SĐT Người Nhận" at bounding box center [236, 310] width 224 height 28
click at [231, 353] on div "0963344560" at bounding box center [233, 346] width 200 height 20
type input "0963344560"
click at [571, 477] on input "text" at bounding box center [582, 473] width 215 height 28
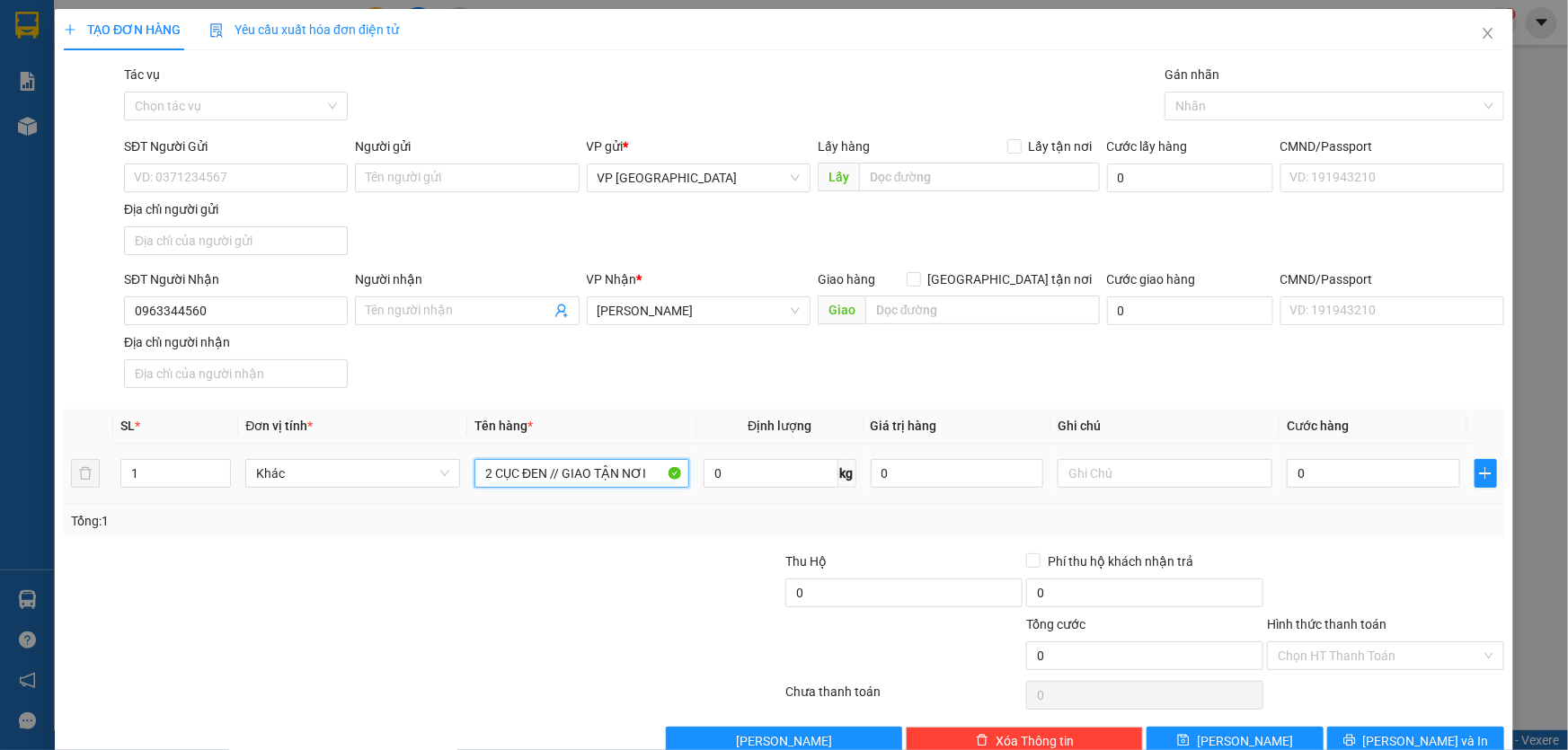
type input "2 CỤC ĐEN // GIAO TẬN NƠI"
click at [1465, 642] on input "Hình thức thanh toán" at bounding box center [1380, 655] width 203 height 27
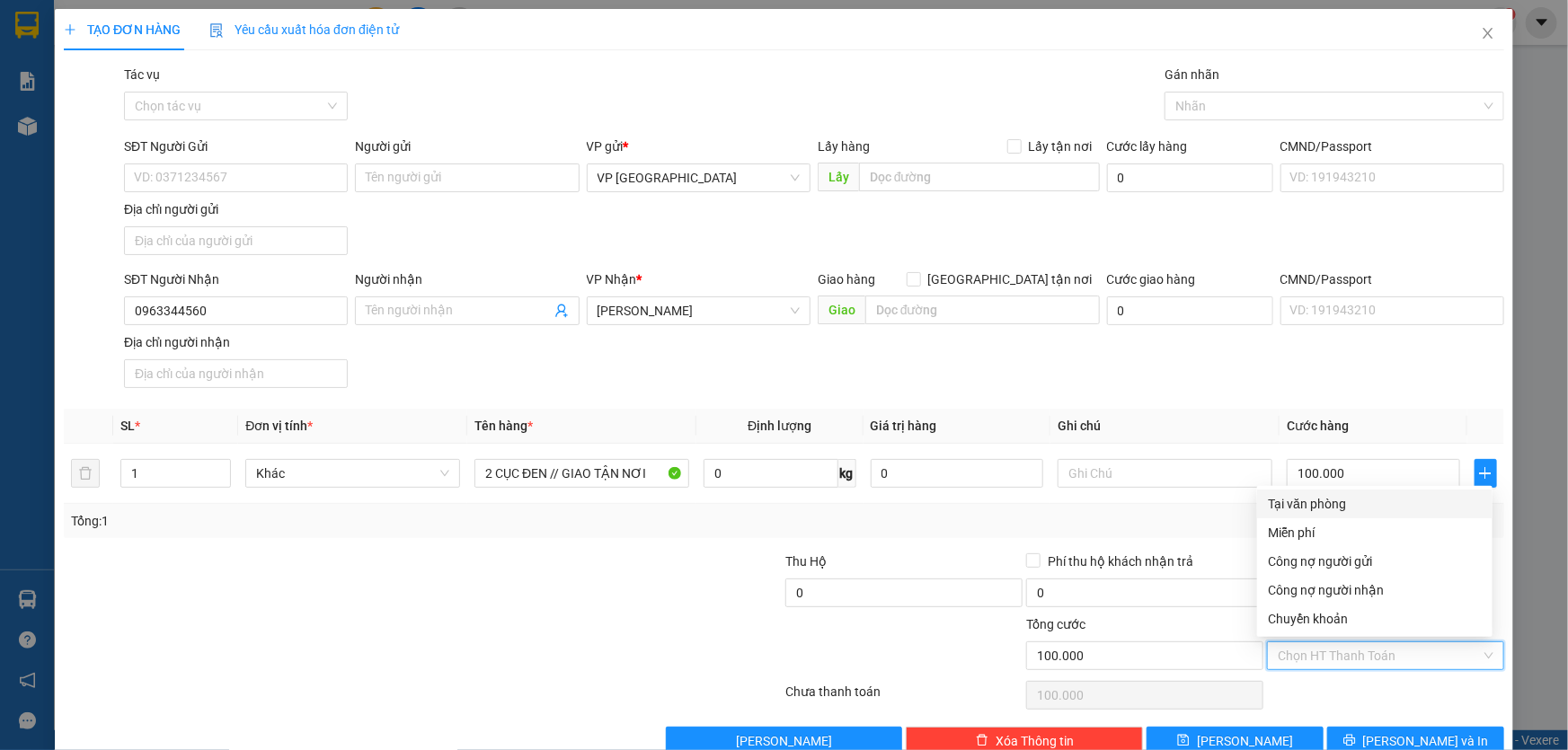
drag, startPoint x: 1334, startPoint y: 501, endPoint x: 1545, endPoint y: 746, distance: 323.3
click at [1334, 498] on div "Tại văn phòng" at bounding box center [1375, 504] width 214 height 20
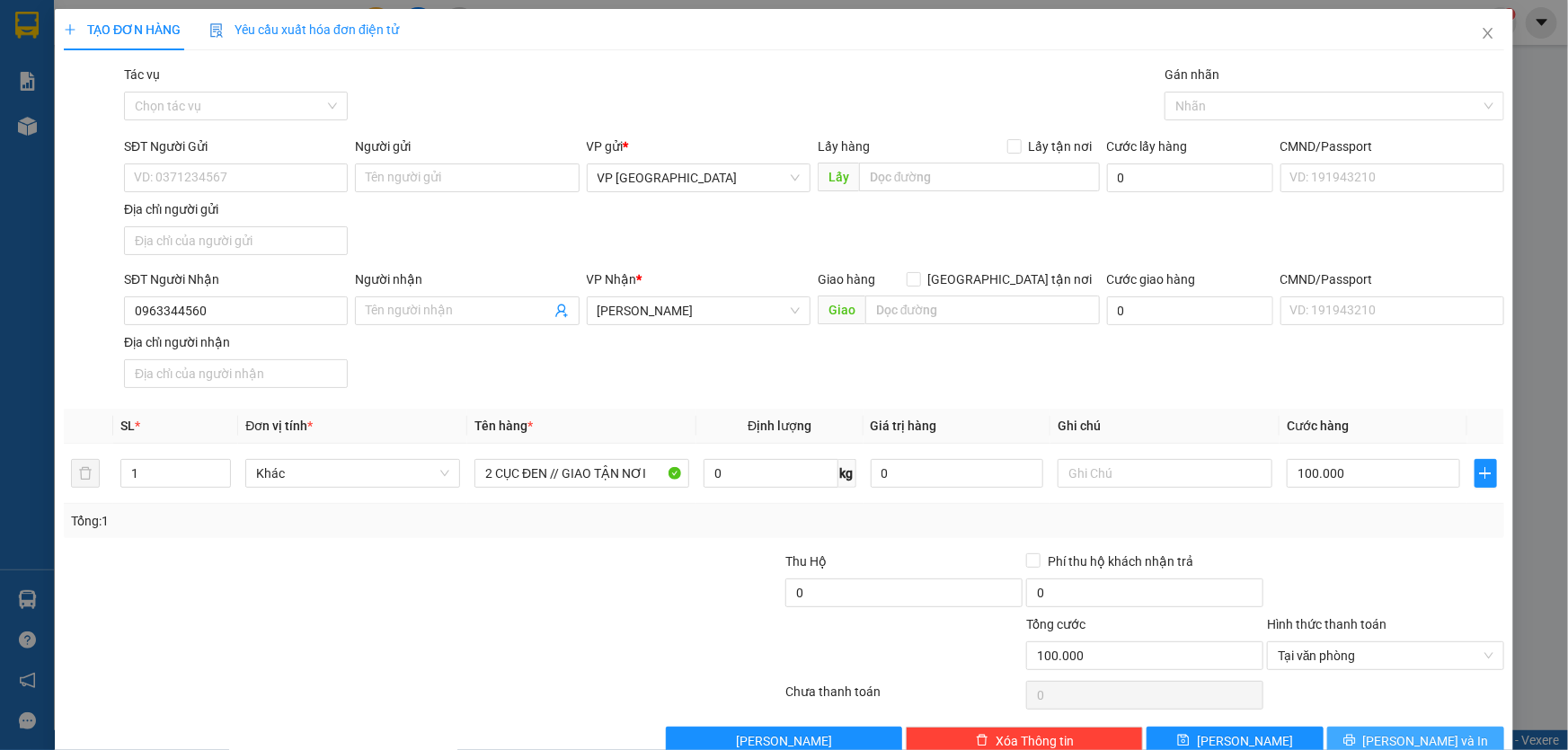
click at [1451, 731] on button "[PERSON_NAME] và In" at bounding box center [1416, 741] width 177 height 28
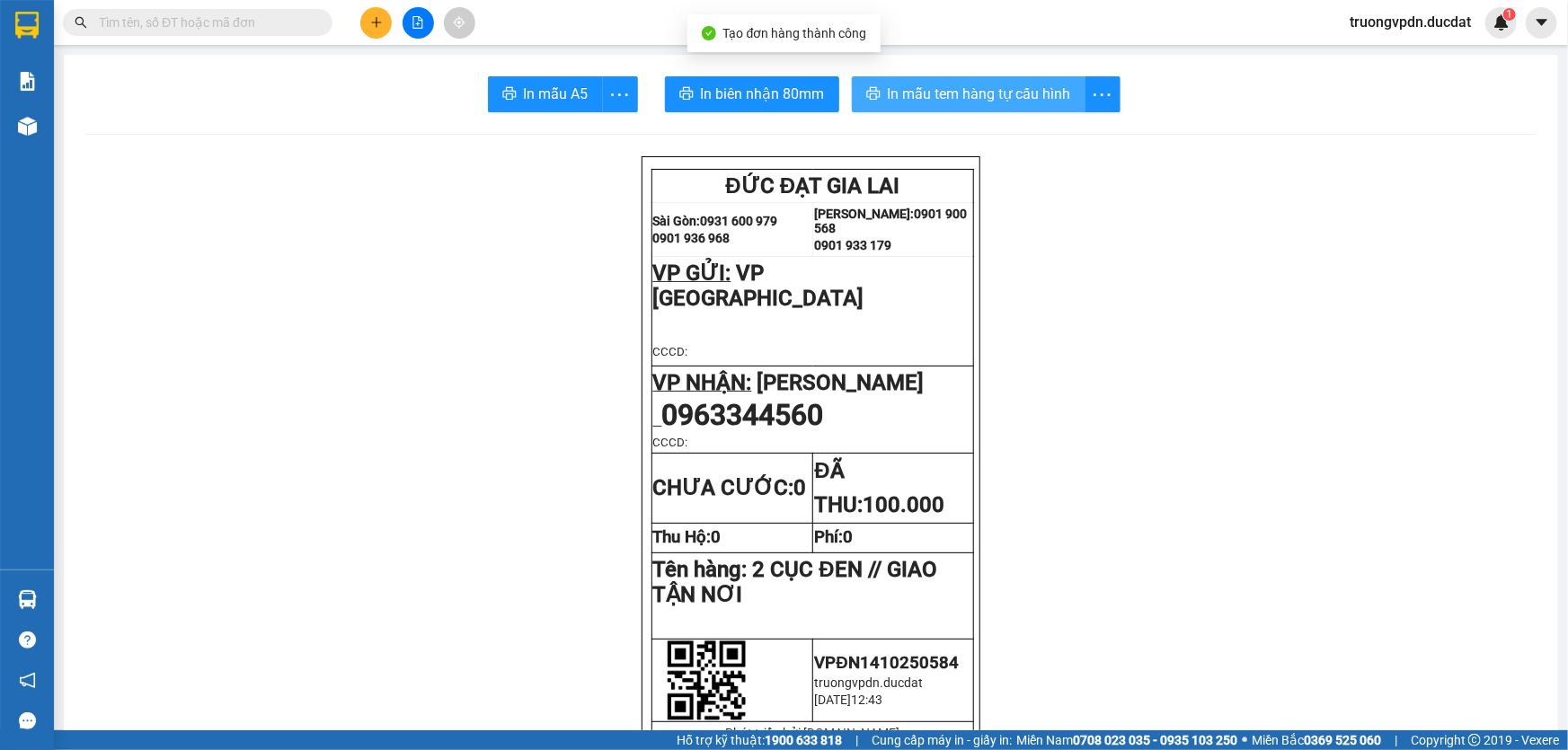
click at [1020, 107] on button "In mẫu tem hàng tự cấu hình" at bounding box center [968, 94] width 233 height 36
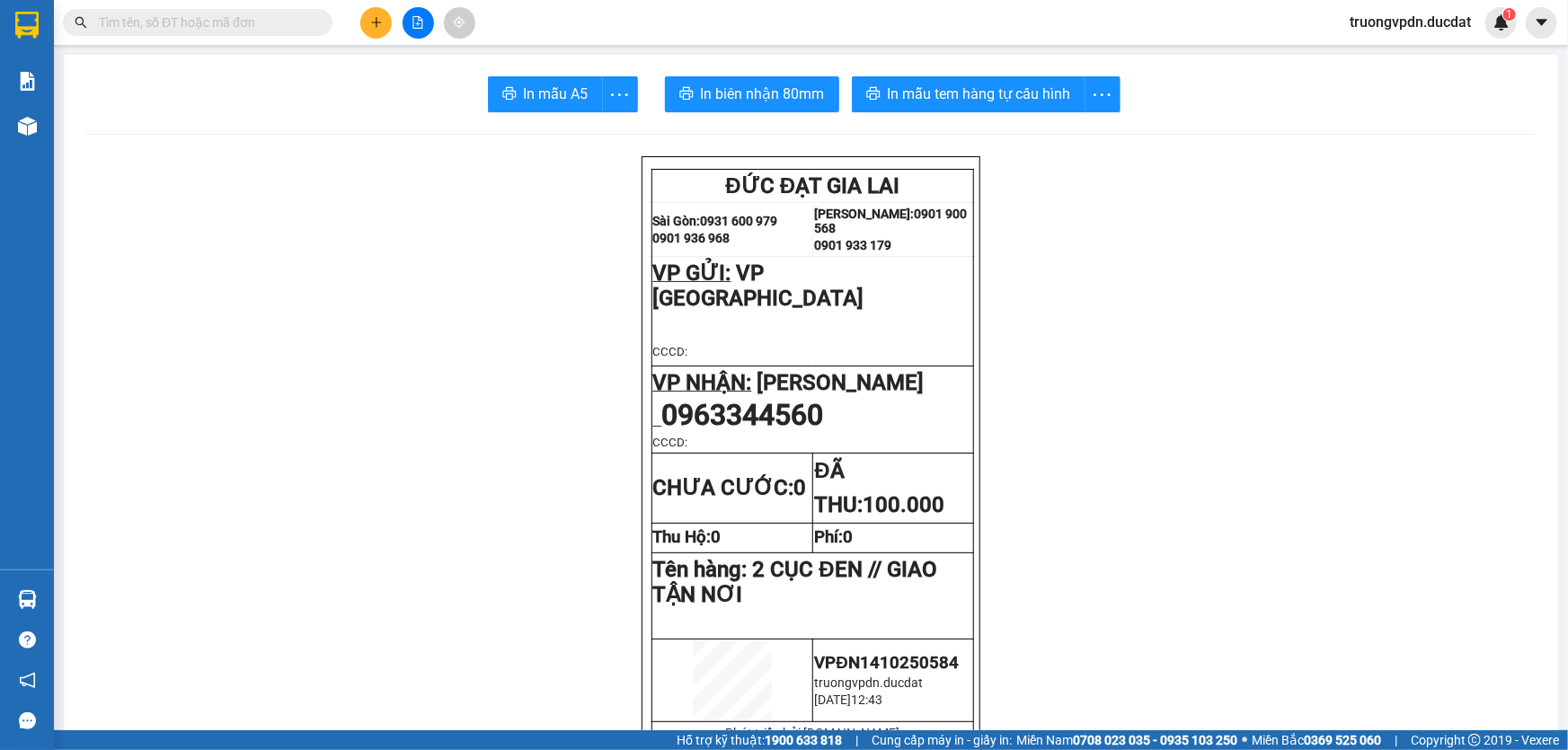
click at [378, 27] on icon "plus" at bounding box center [377, 23] width 13 height 13
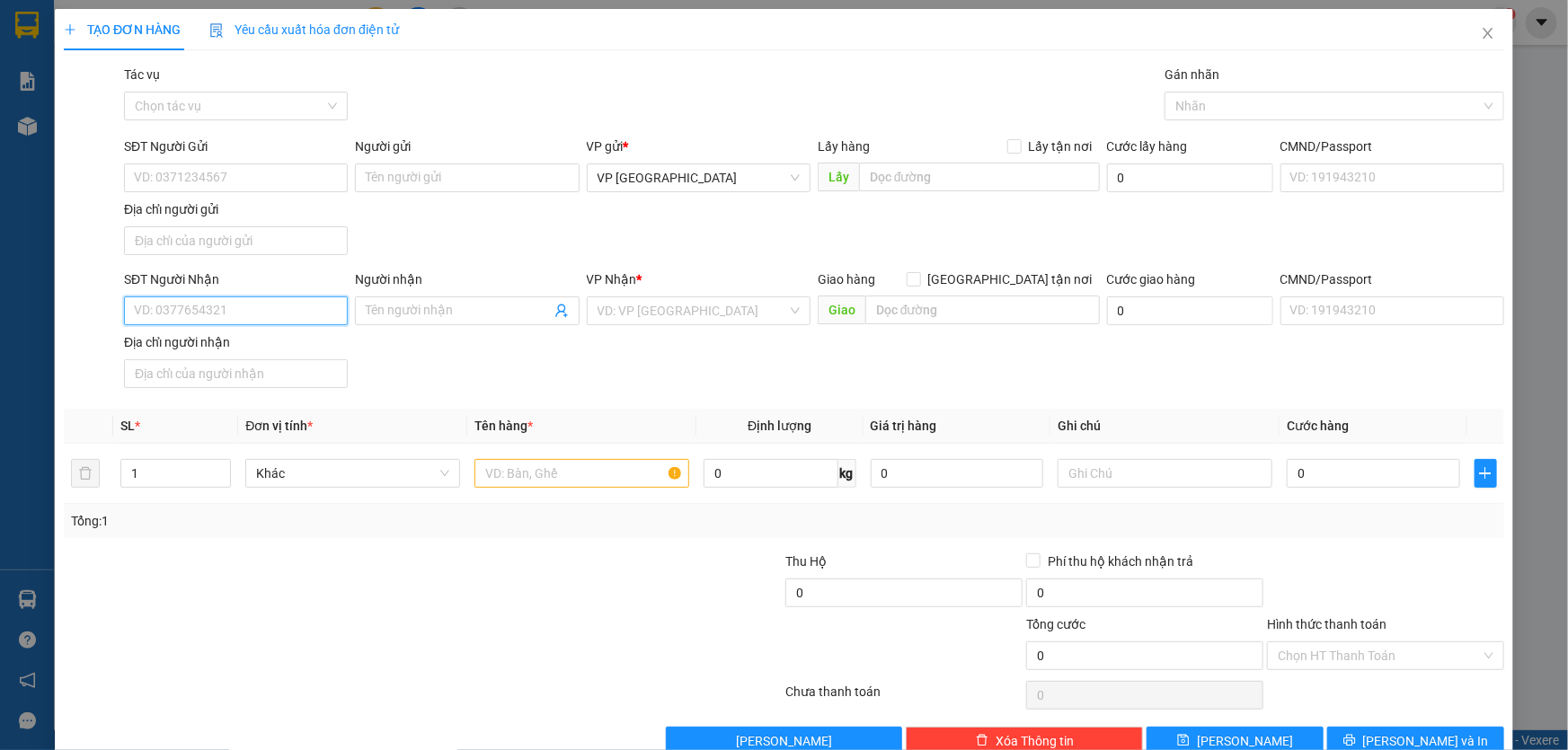
click at [259, 312] on input "SĐT Người Nhận" at bounding box center [236, 310] width 224 height 28
click at [212, 346] on div "0986034555" at bounding box center [233, 346] width 200 height 20
type input "0986034555"
click at [590, 467] on input "text" at bounding box center [582, 473] width 215 height 28
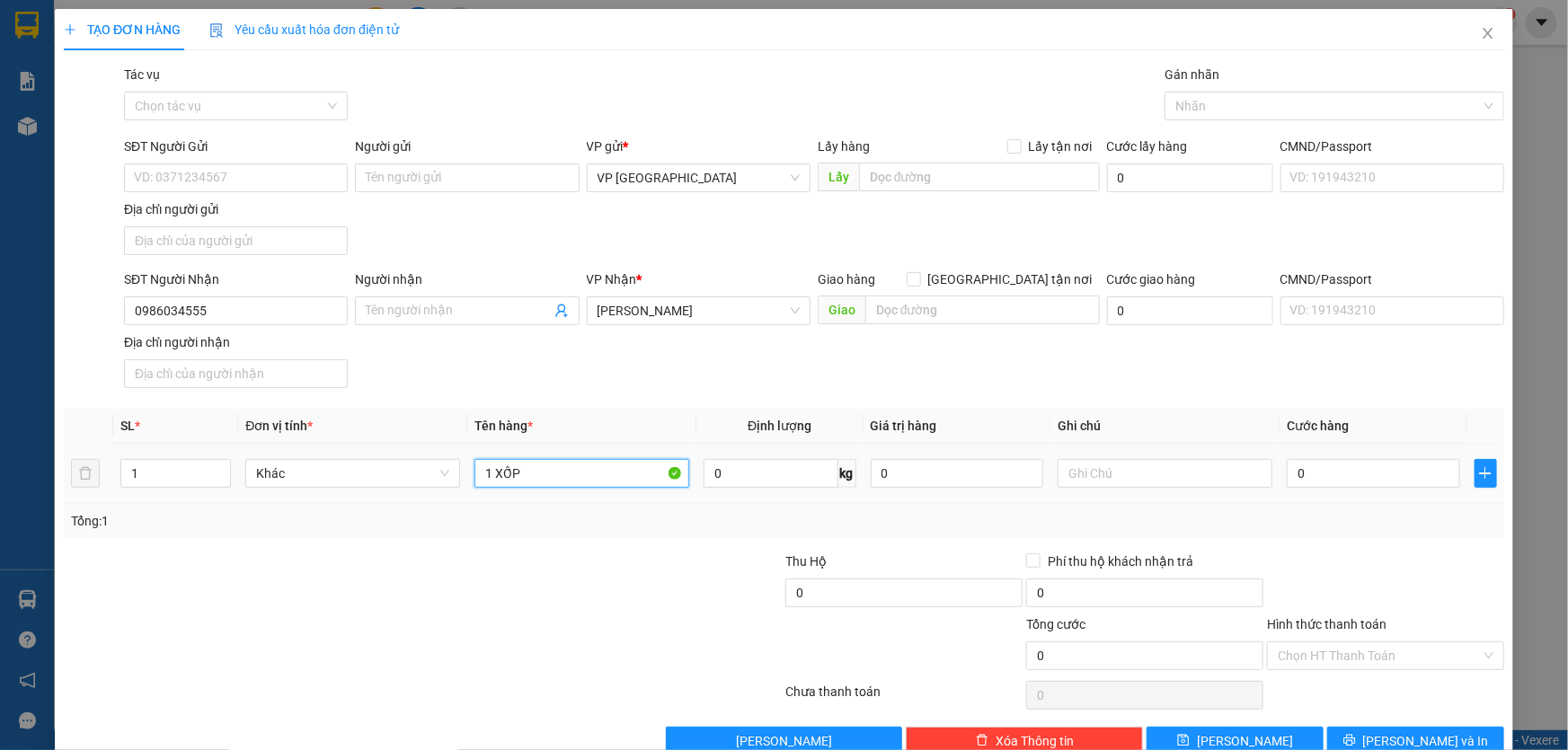
type input "1 XỐP"
click at [1447, 731] on button "[PERSON_NAME] và In" at bounding box center [1416, 741] width 177 height 28
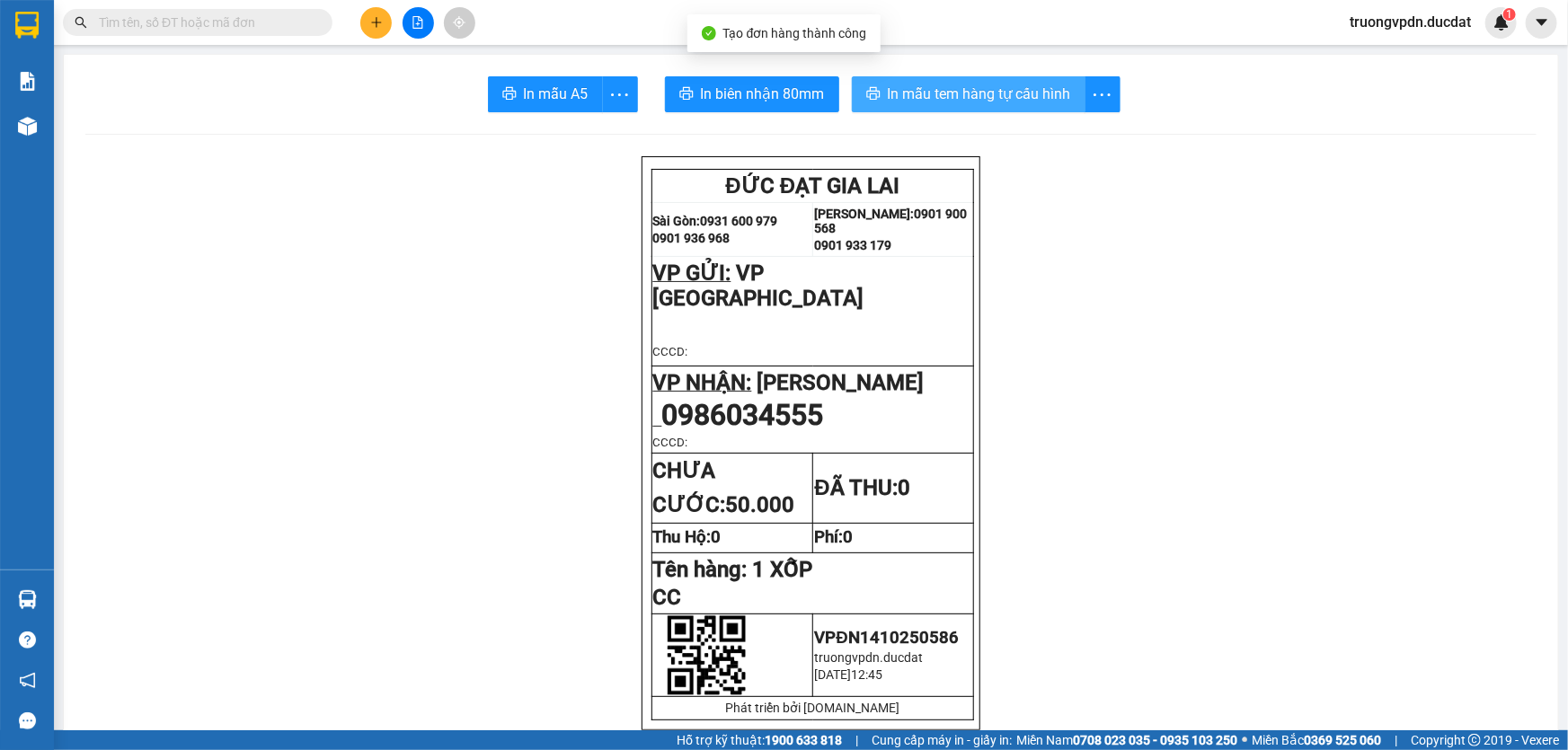
click at [1036, 87] on span "In mẫu tem hàng tự cấu hình" at bounding box center [980, 93] width 183 height 23
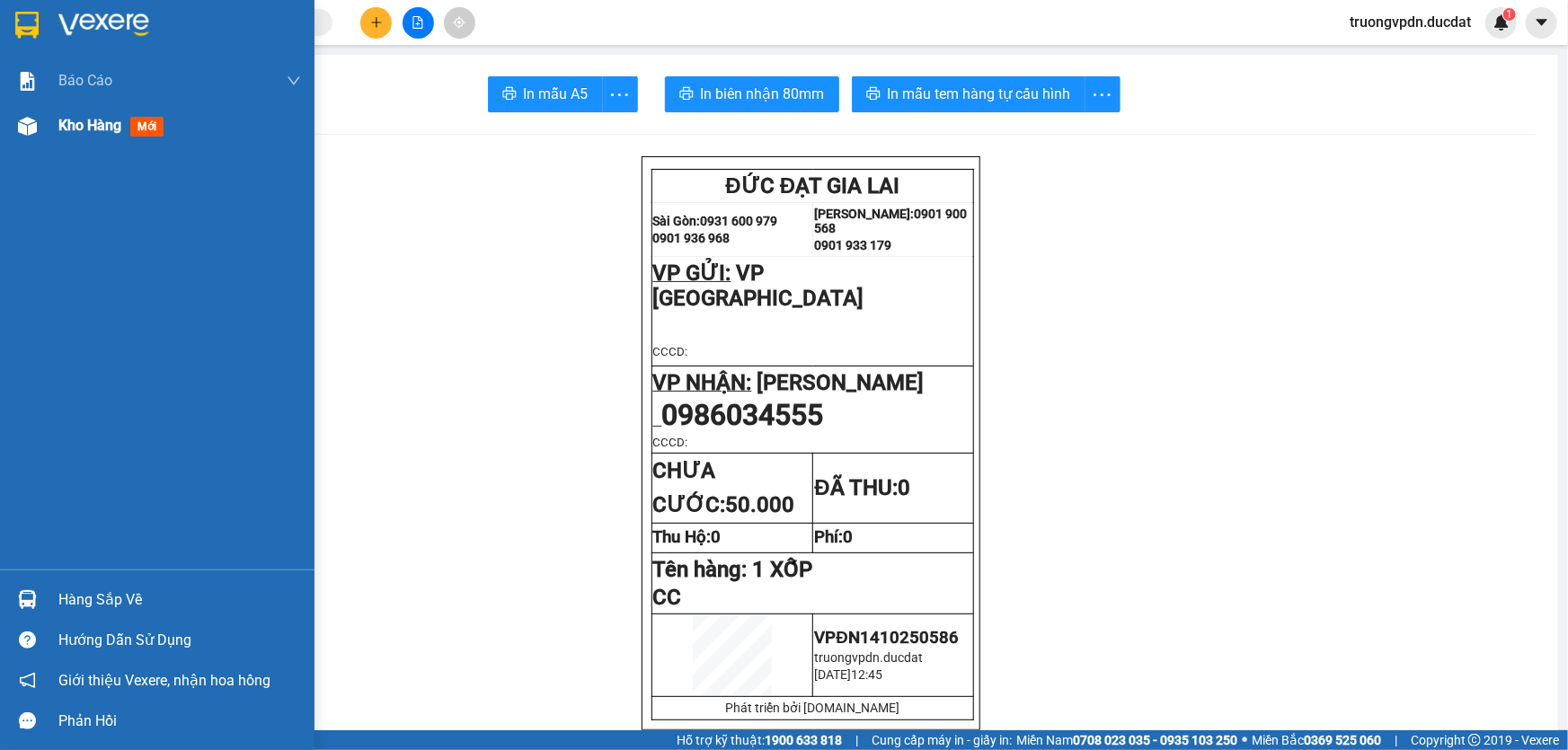
click at [56, 136] on div "Kho hàng mới" at bounding box center [157, 125] width 315 height 45
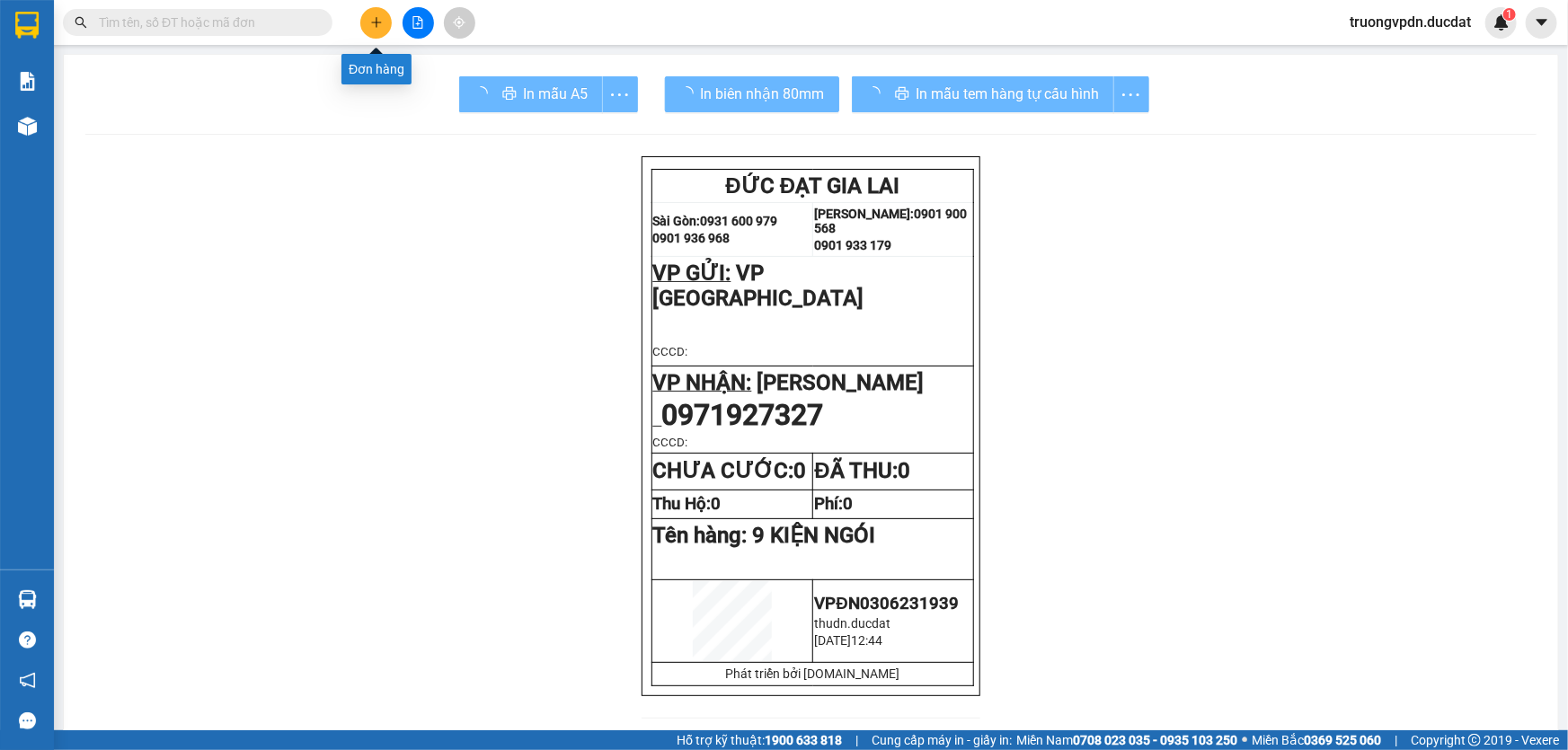
click at [380, 20] on icon "plus" at bounding box center [377, 23] width 13 height 13
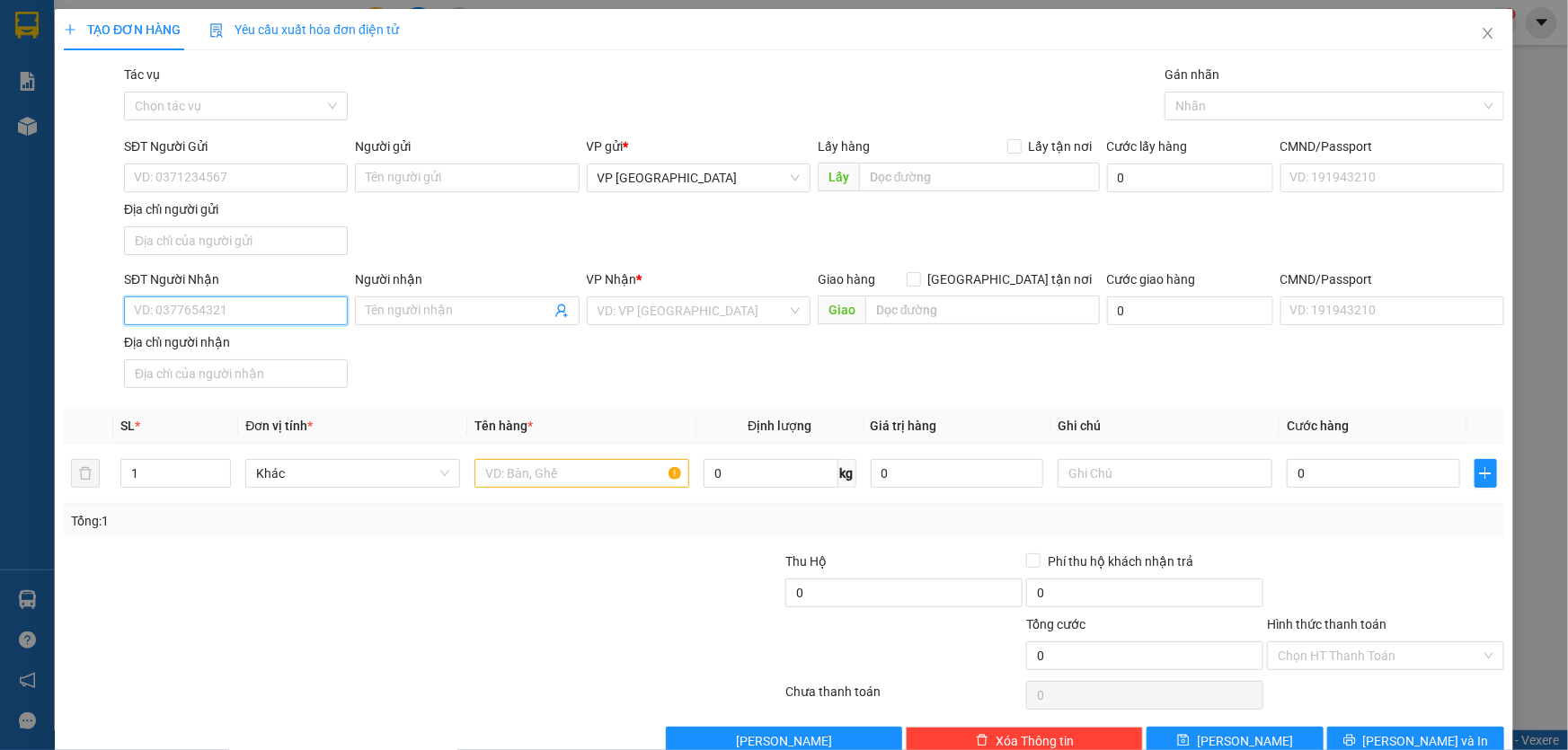
click at [204, 314] on input "SĐT Người Nhận" at bounding box center [236, 310] width 224 height 28
click at [253, 354] on div "0338789527 - NGUYÊN" at bounding box center [233, 346] width 200 height 20
type input "0338789527"
type input "NGUYÊN"
type input "0338789527"
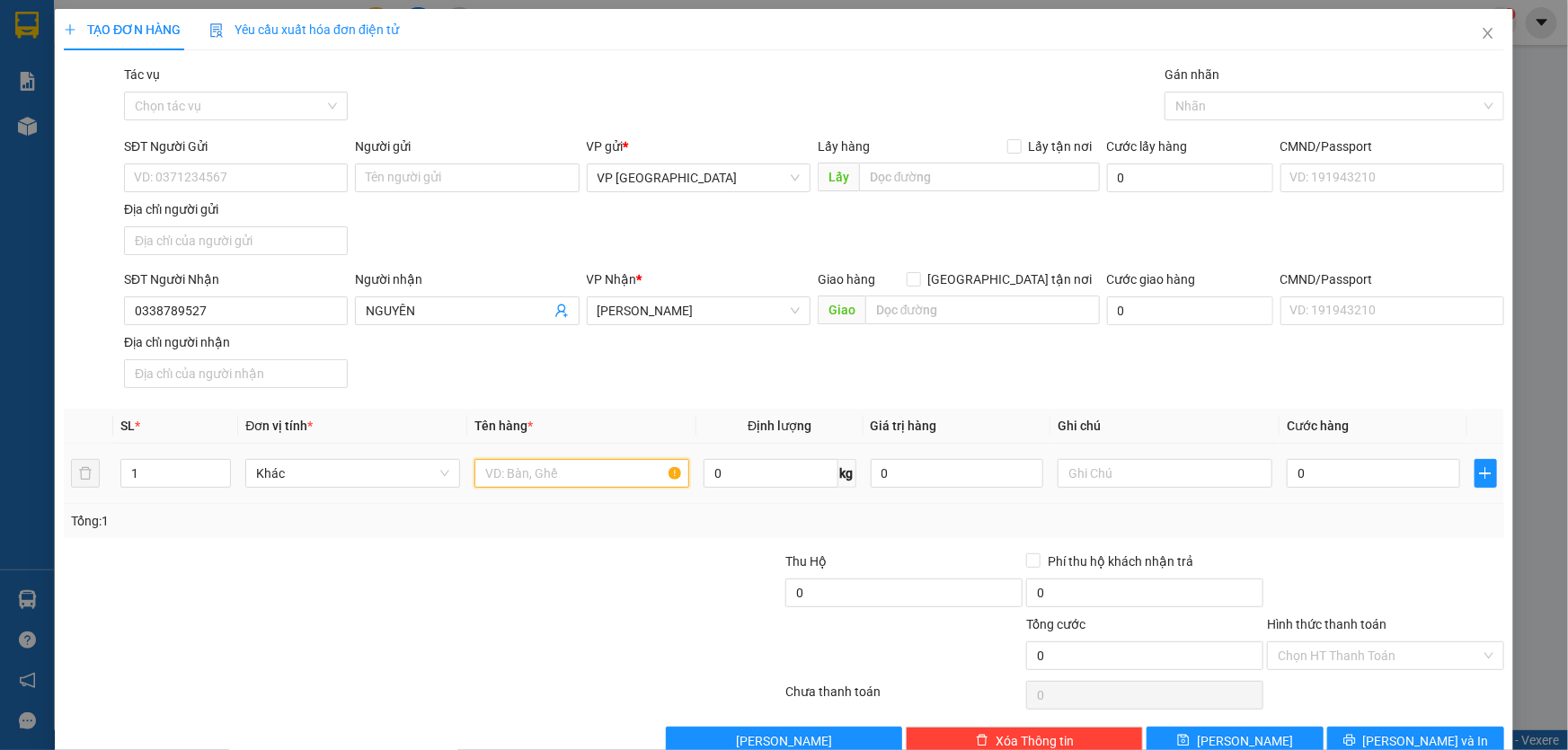
click at [527, 476] on input "text" at bounding box center [582, 473] width 215 height 28
type input "1 HỘP DÈM DÀI"
type input "CC"
type input "5"
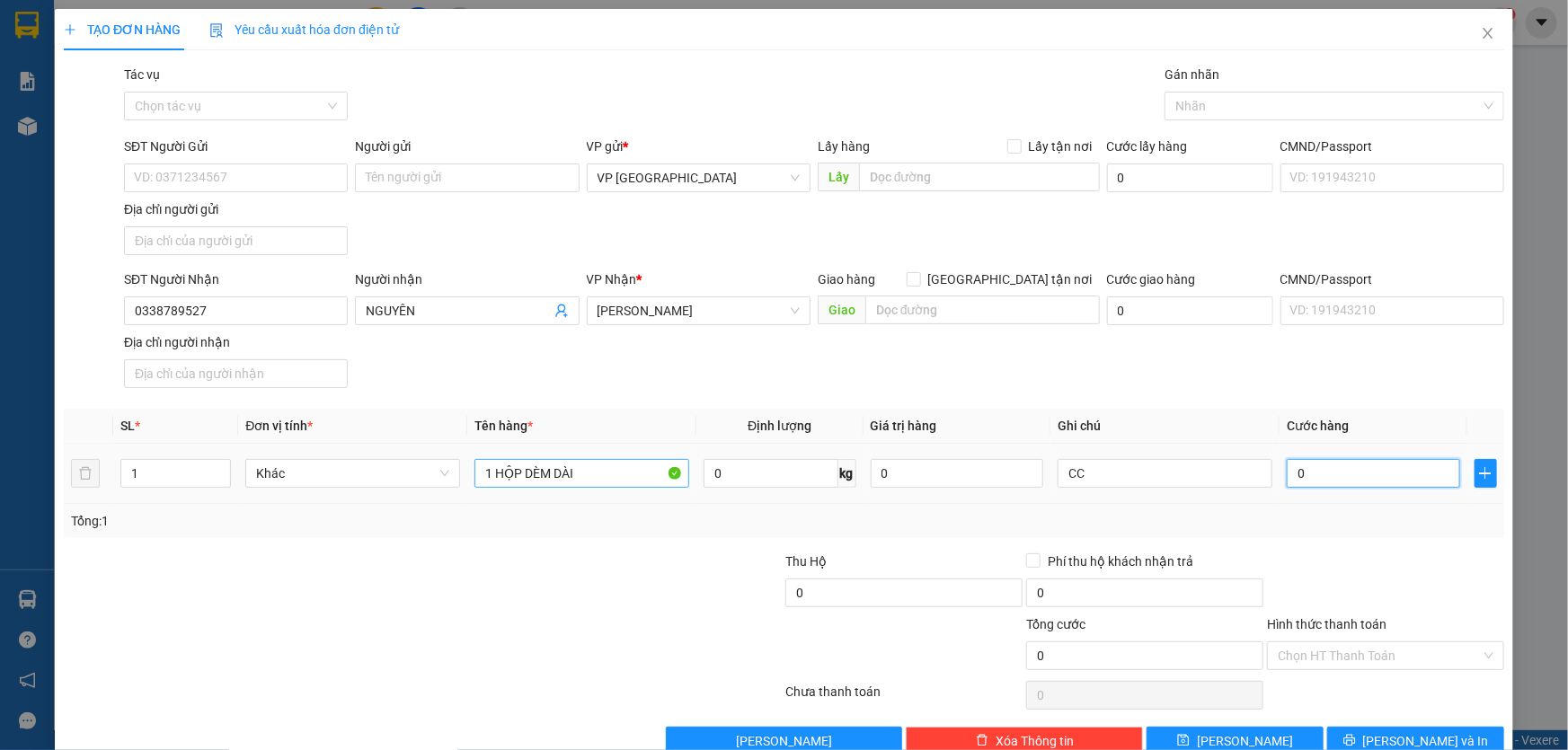
type input "5"
type input "50"
type input "500"
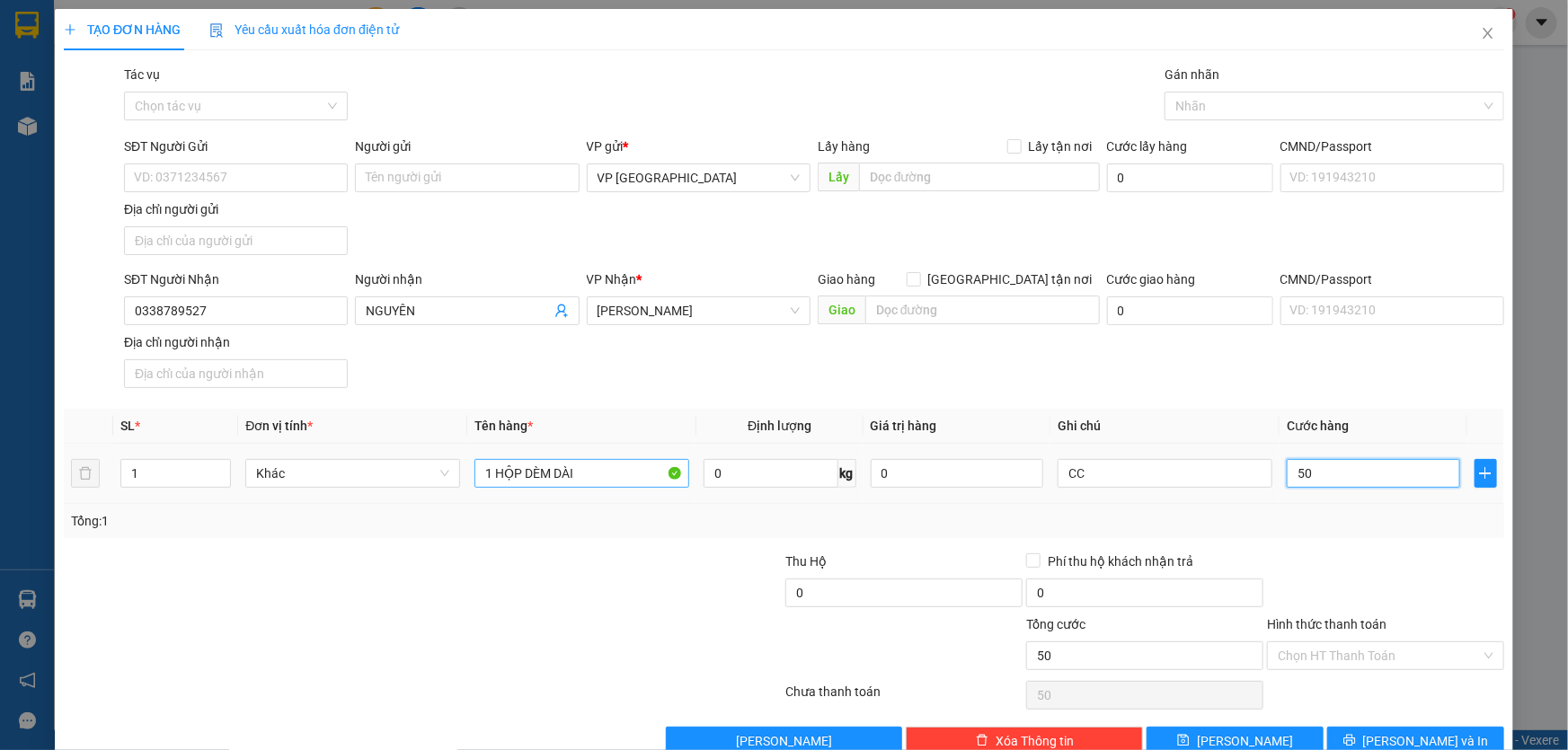
type input "500"
type input "5.000"
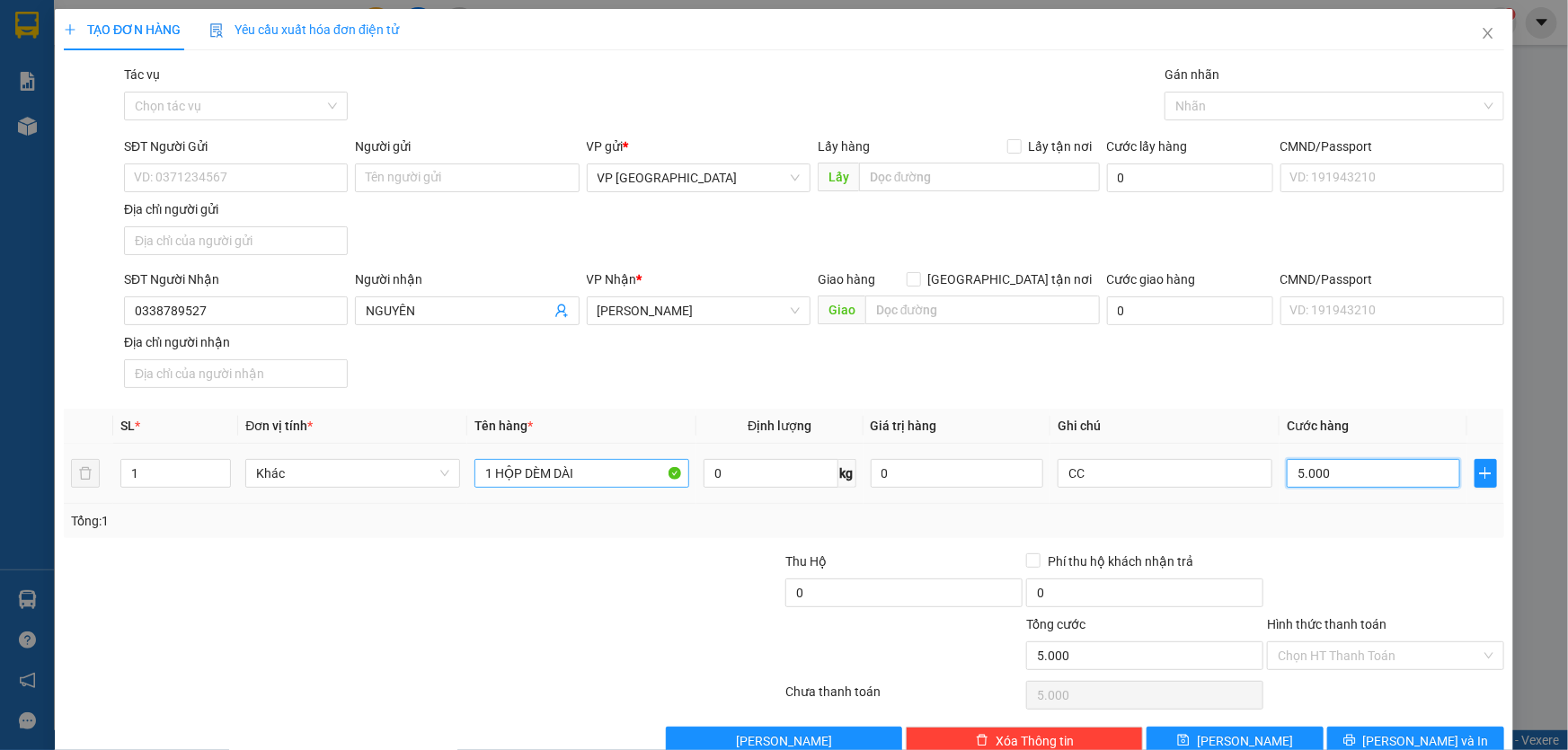
type input "50.000"
click at [1397, 735] on span "[PERSON_NAME] và In" at bounding box center [1426, 742] width 126 height 20
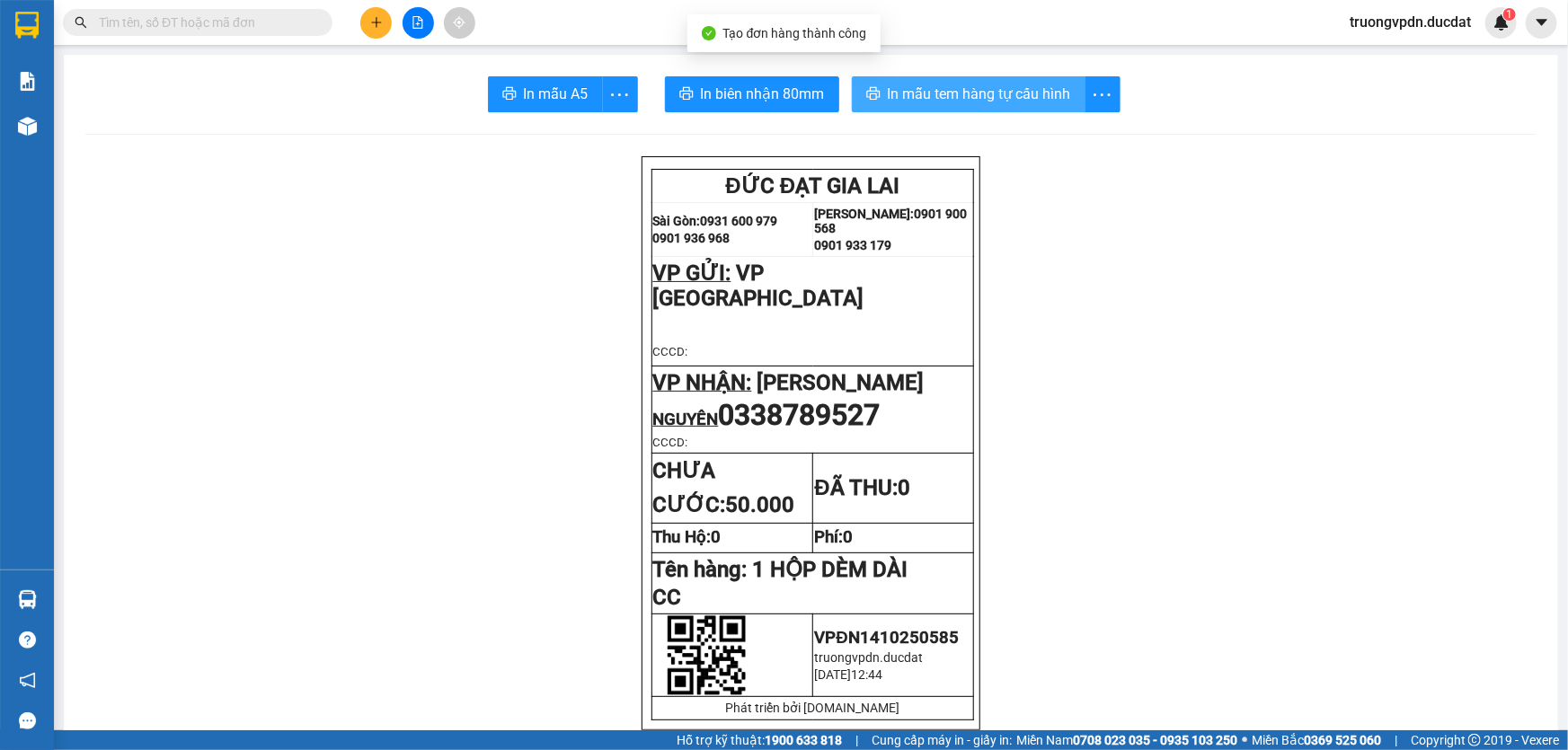
click at [989, 102] on span "In mẫu tem hàng tự cấu hình" at bounding box center [980, 93] width 183 height 23
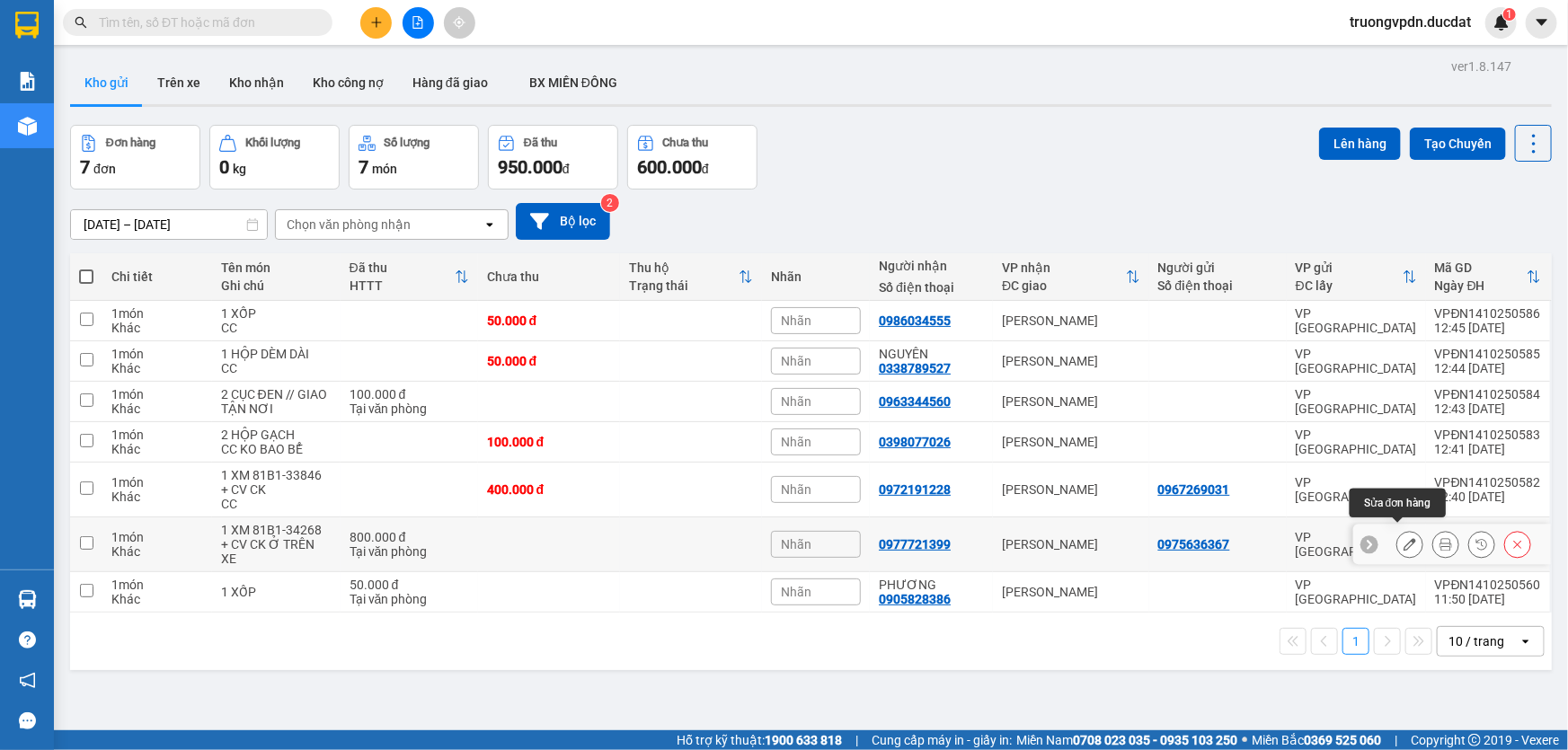
click at [1404, 539] on icon at bounding box center [1411, 545] width 13 height 13
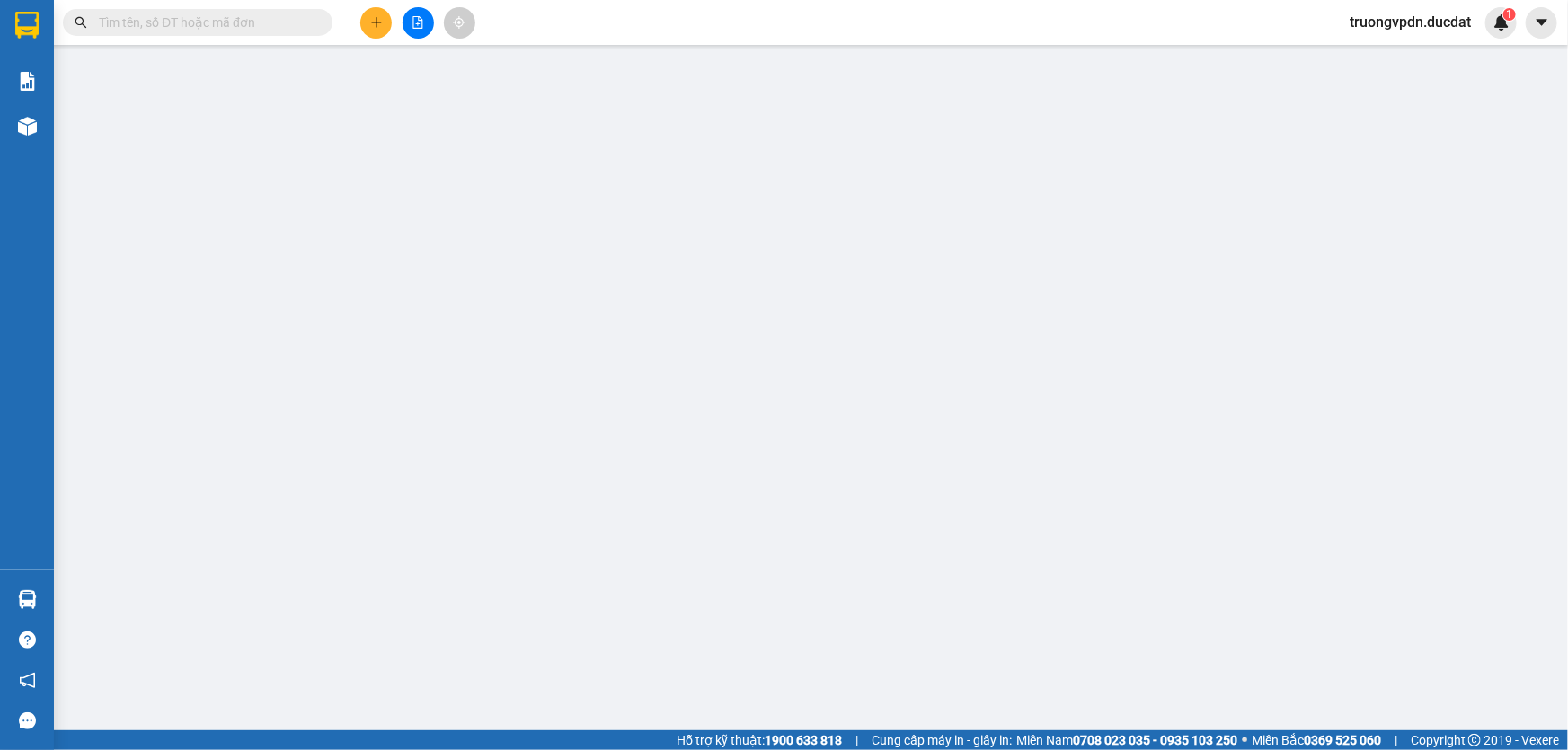
type input "0975636367"
type input "0977721399"
type input "0"
type input "800.000"
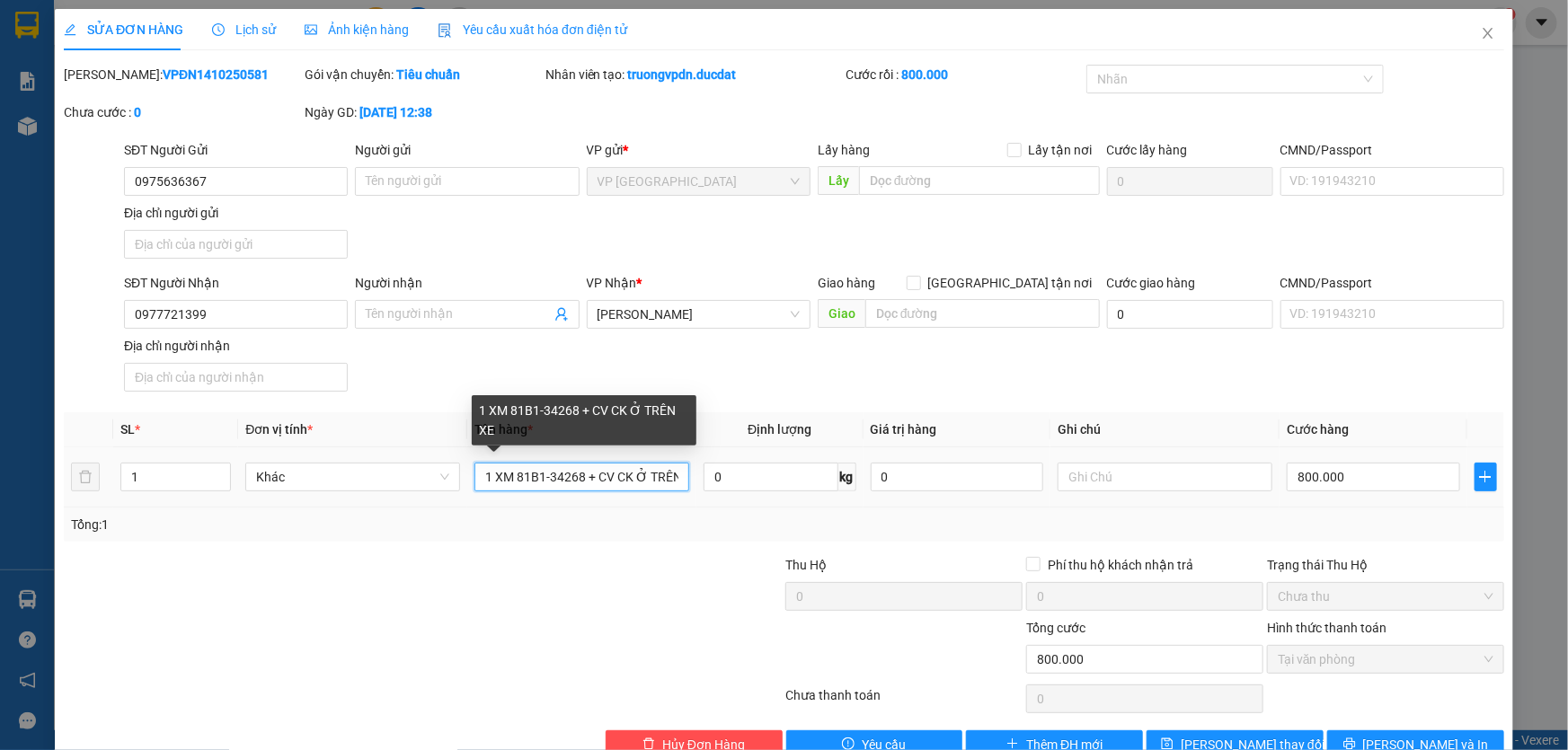
click at [613, 477] on input "1 XM 81B1-34268 + CV CK Ở TRÊN XE" at bounding box center [582, 477] width 215 height 28
click at [596, 479] on input "1 XM 81B1-34268 + CV + CK Ở TRÊN XE" at bounding box center [582, 477] width 215 height 28
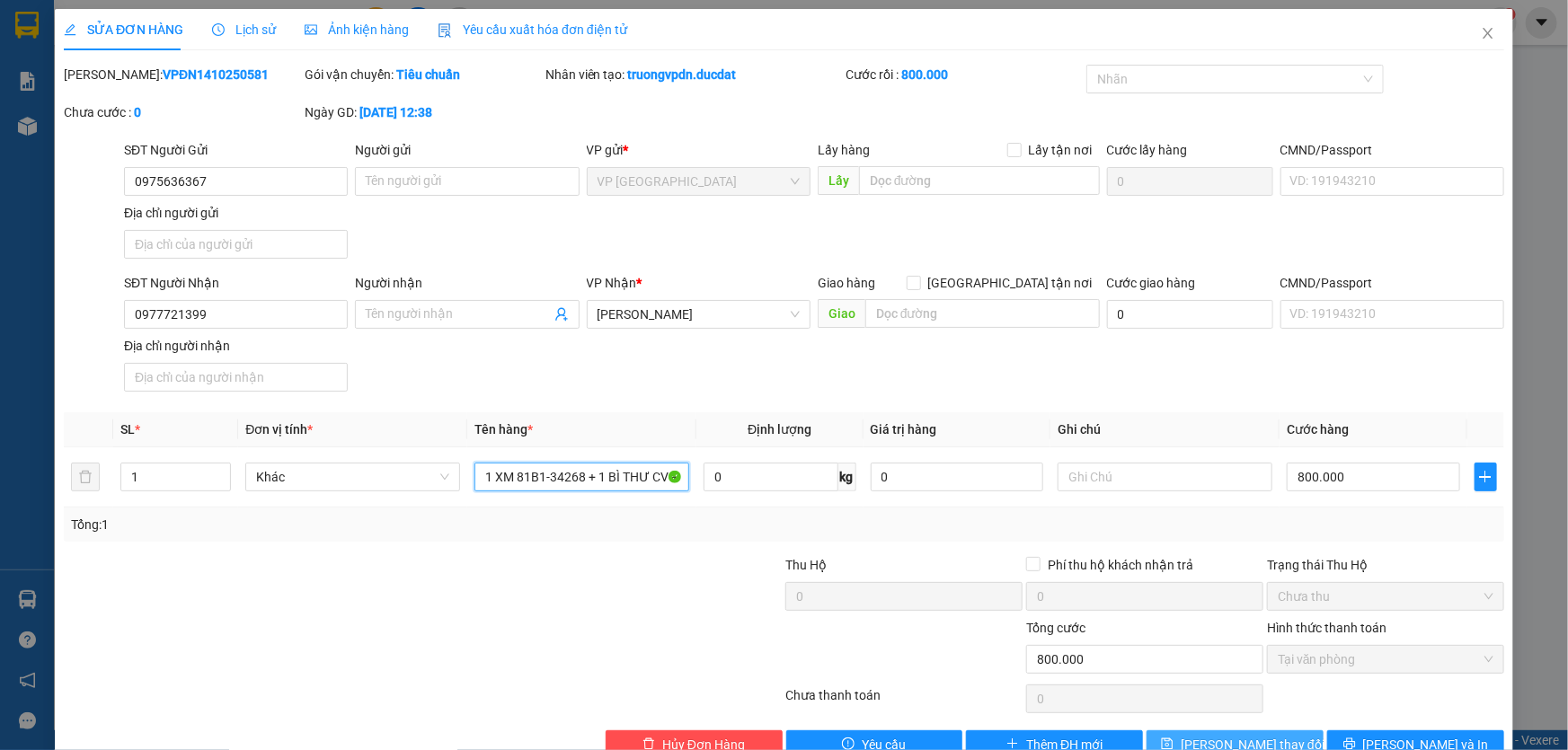
type input "1 XM 81B1-34268 + 1 BÌ THƯ CV + CK Ở TRÊN XE"
click at [1283, 731] on button "Lưu thay đổi" at bounding box center [1236, 745] width 177 height 28
